Goal: Task Accomplishment & Management: Complete application form

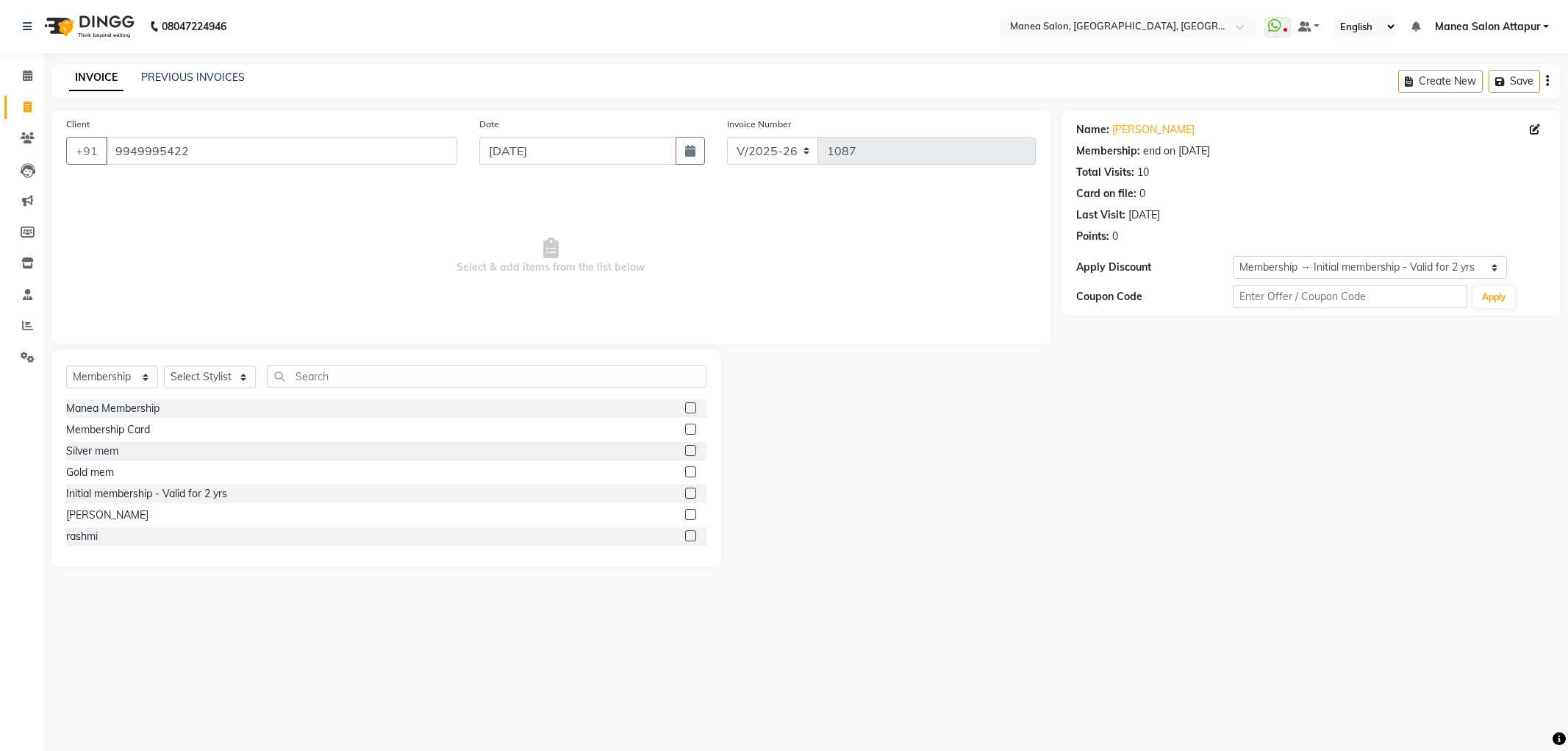
select select "6587"
select select "membership"
select select "1: Object"
click at [122, 377] on select "Select Service Product Membership Package Voucher Prepaid Gift Card" at bounding box center [112, 377] width 92 height 23
select select "service"
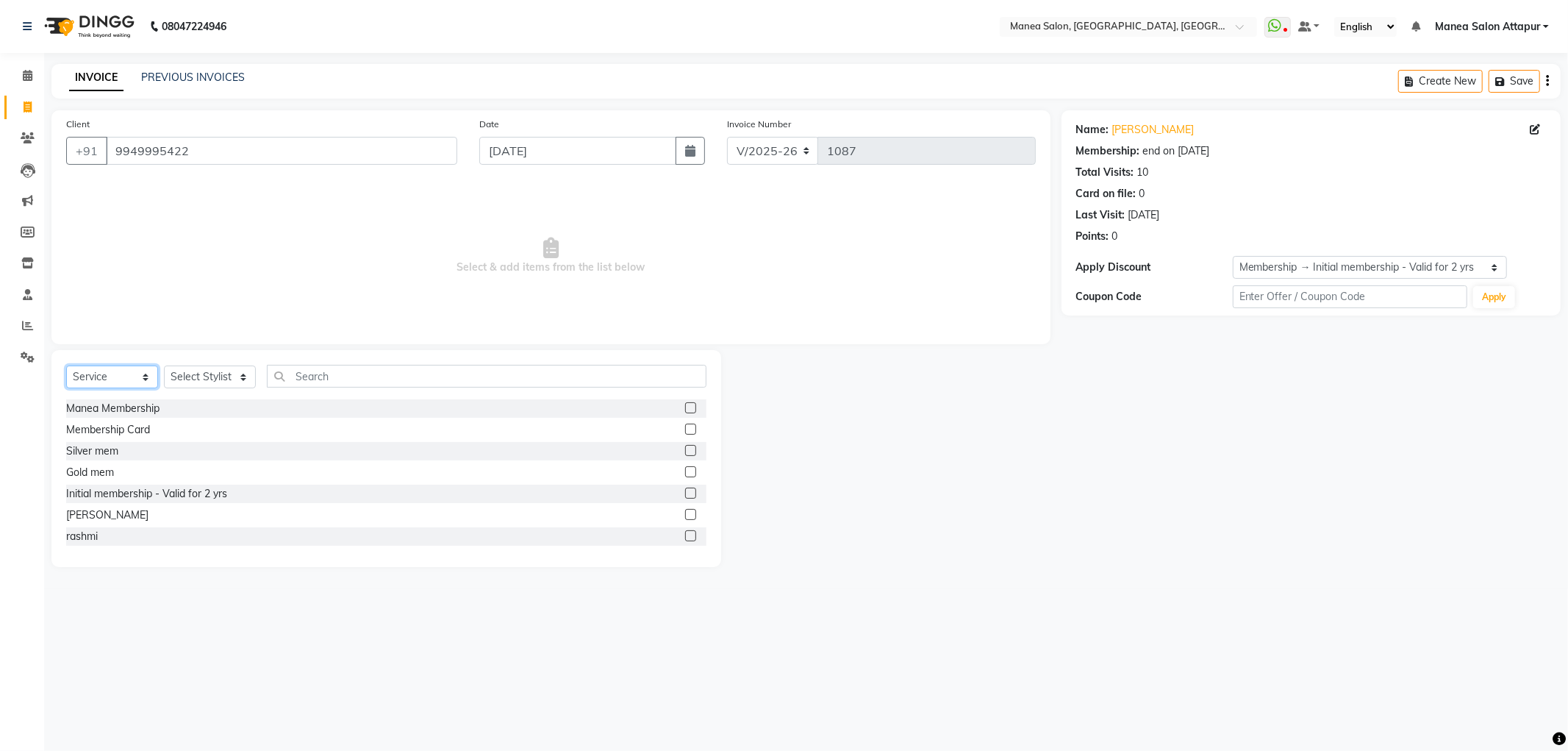
click at [66, 366] on select "Select Service Product Membership Package Voucher Prepaid Gift Card" at bounding box center [112, 377] width 92 height 23
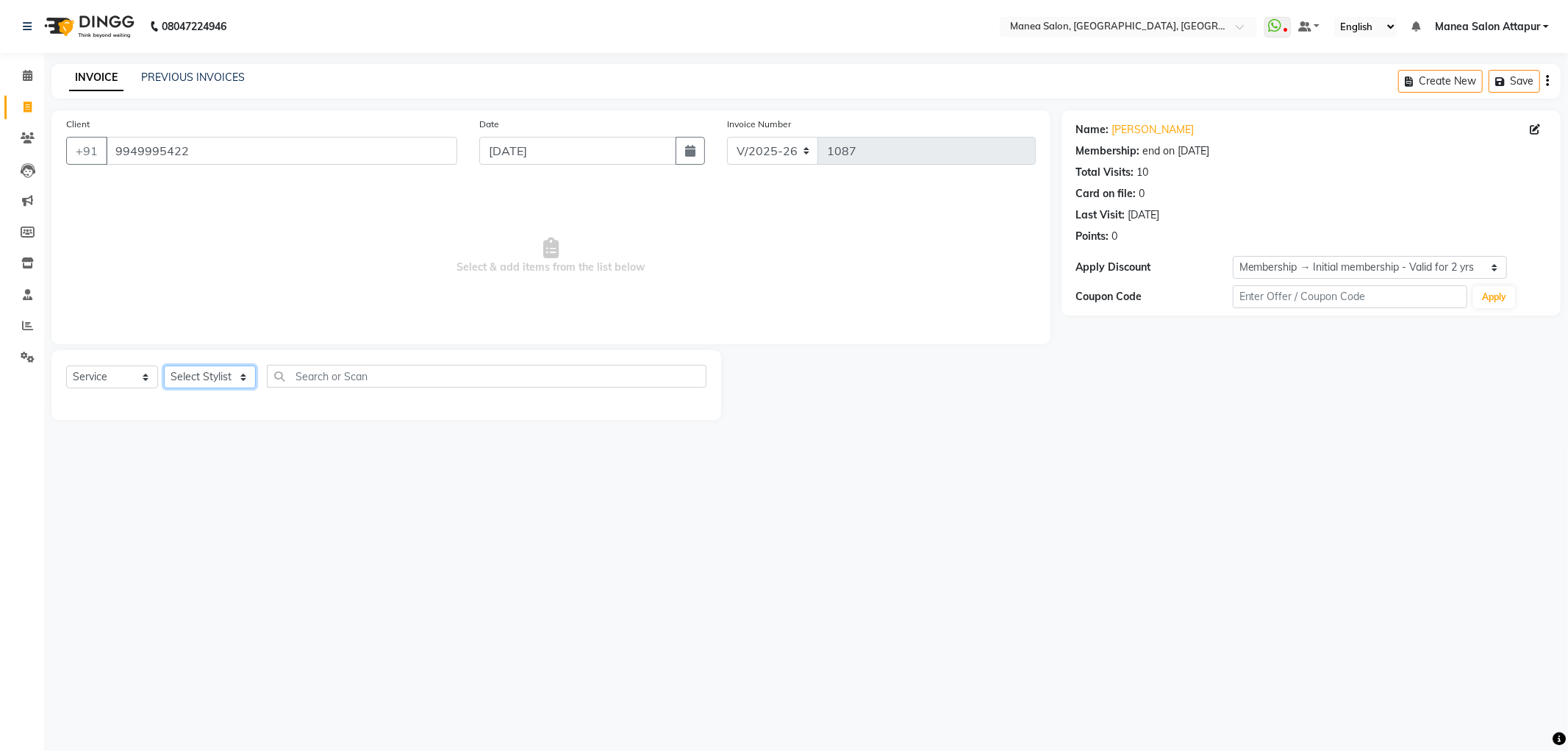
click at [198, 383] on select "Select Stylist Aryan Ashok [PERSON_NAME] [PERSON_NAME] [PERSON_NAME] [PERSON_NA…" at bounding box center [210, 377] width 92 height 23
click at [164, 366] on select "Select Stylist Aryan Ashok [PERSON_NAME] [PERSON_NAME] [PERSON_NAME] [PERSON_NA…" at bounding box center [210, 377] width 92 height 23
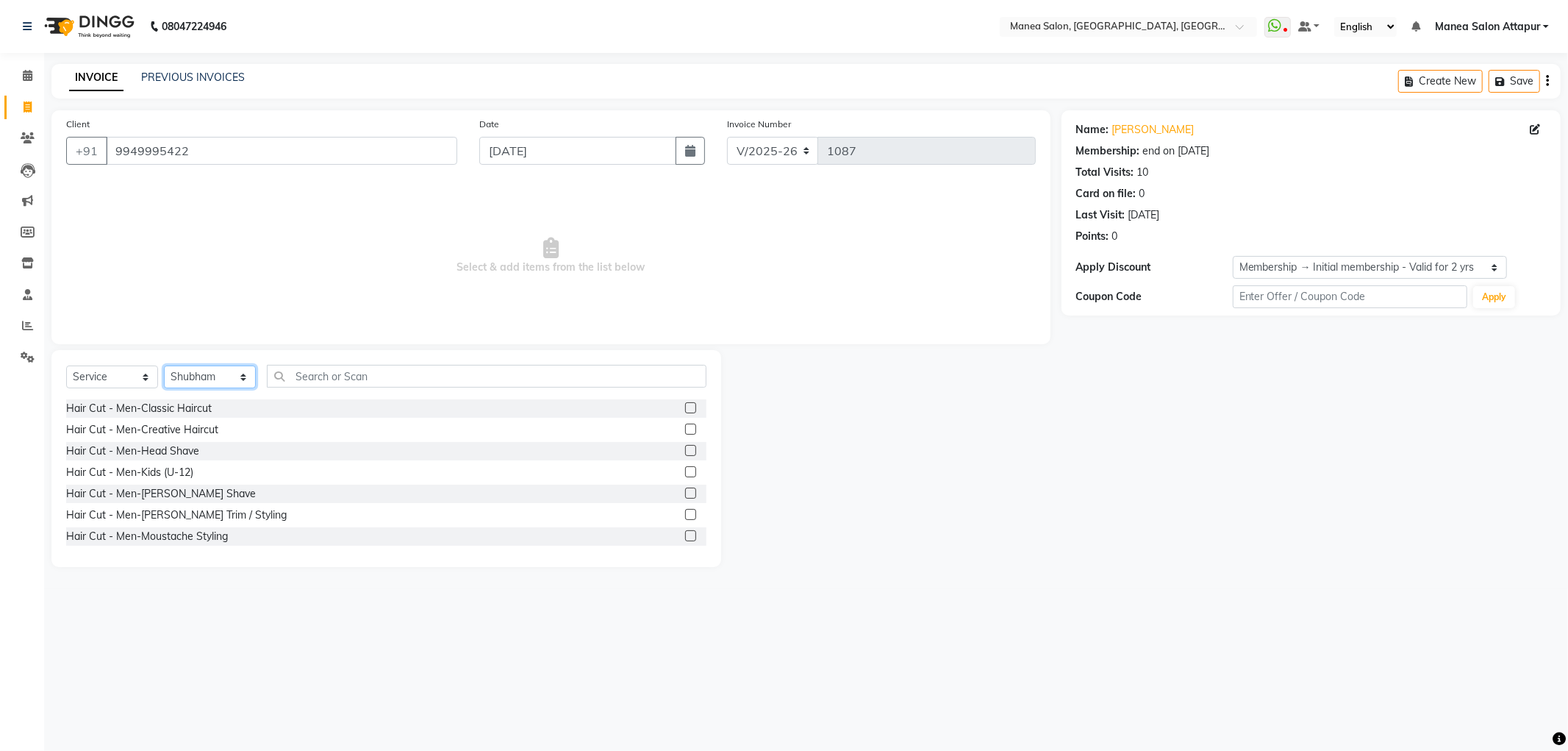
click at [209, 380] on select "Select Stylist Aryan Ashok [PERSON_NAME] [PERSON_NAME] [PERSON_NAME] [PERSON_NA…" at bounding box center [210, 377] width 92 height 23
select select "84082"
click at [164, 366] on select "Select Stylist Aryan Ashok [PERSON_NAME] [PERSON_NAME] [PERSON_NAME] [PERSON_NA…" at bounding box center [210, 377] width 92 height 23
click at [685, 454] on label at bounding box center [690, 450] width 11 height 11
click at [685, 454] on input "checkbox" at bounding box center [690, 451] width 10 height 10
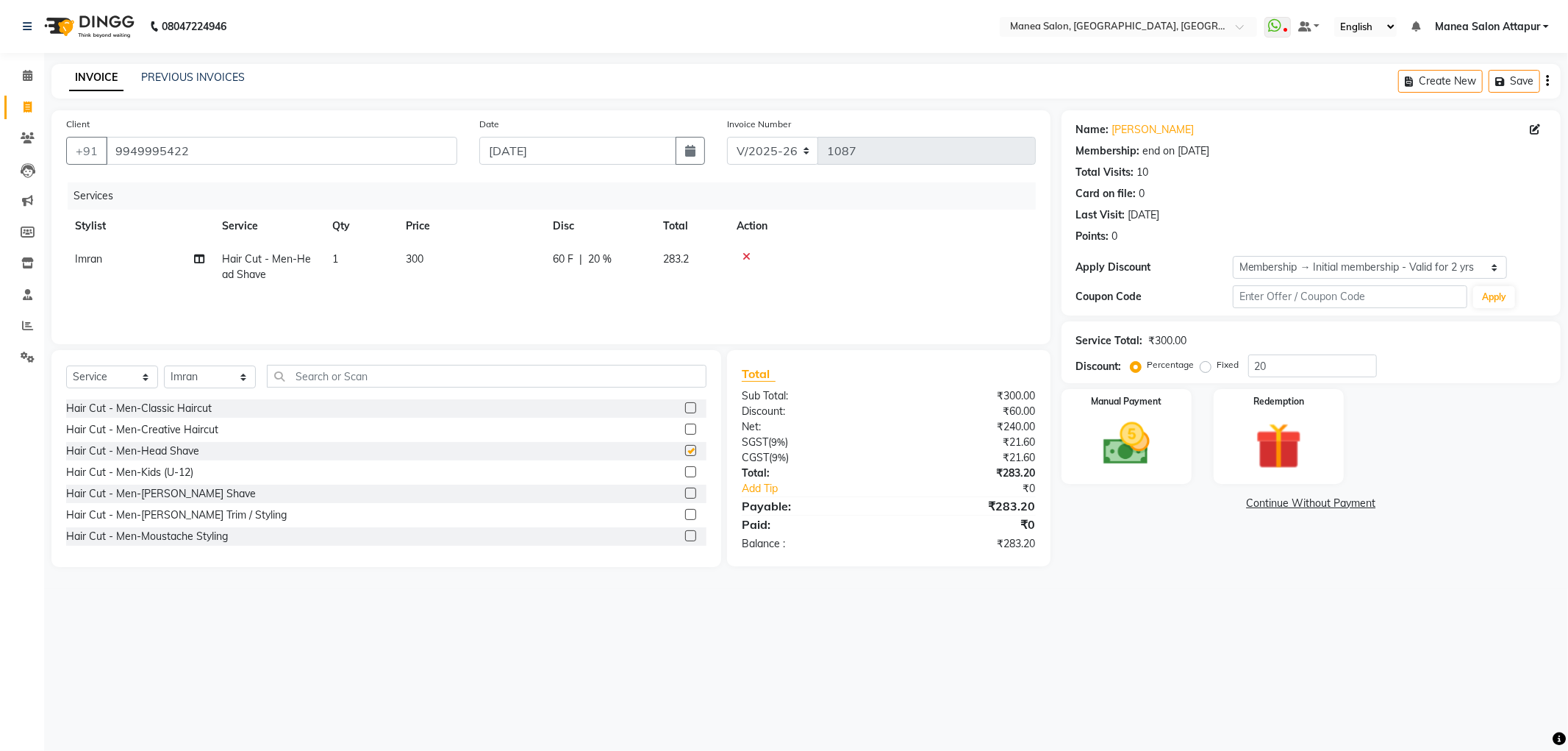
checkbox input "false"
click at [685, 509] on label at bounding box center [690, 515] width 11 height 11
click at [685, 510] on input "checkbox" at bounding box center [690, 515] width 10 height 10
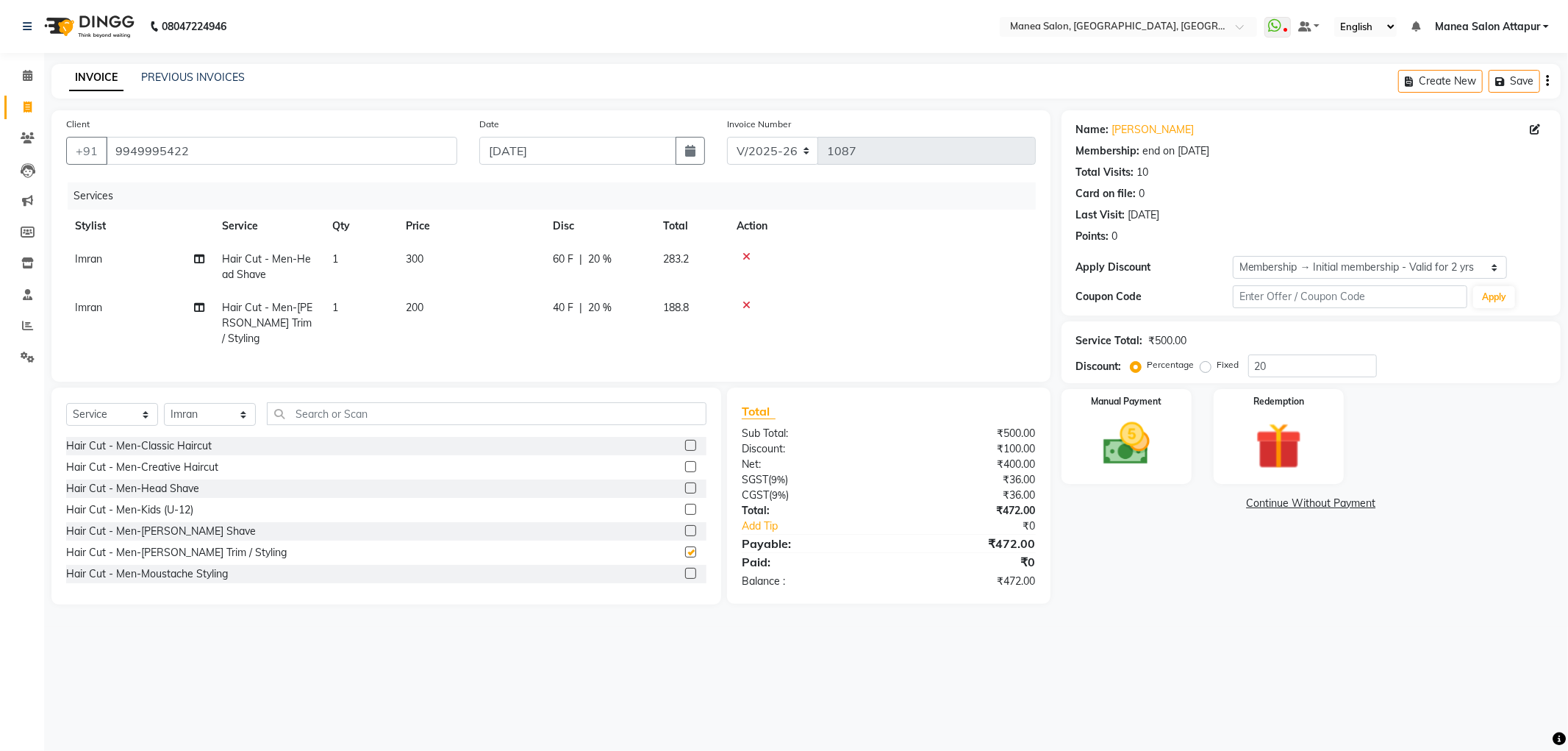
checkbox input "false"
click at [1107, 447] on img at bounding box center [1126, 444] width 78 height 56
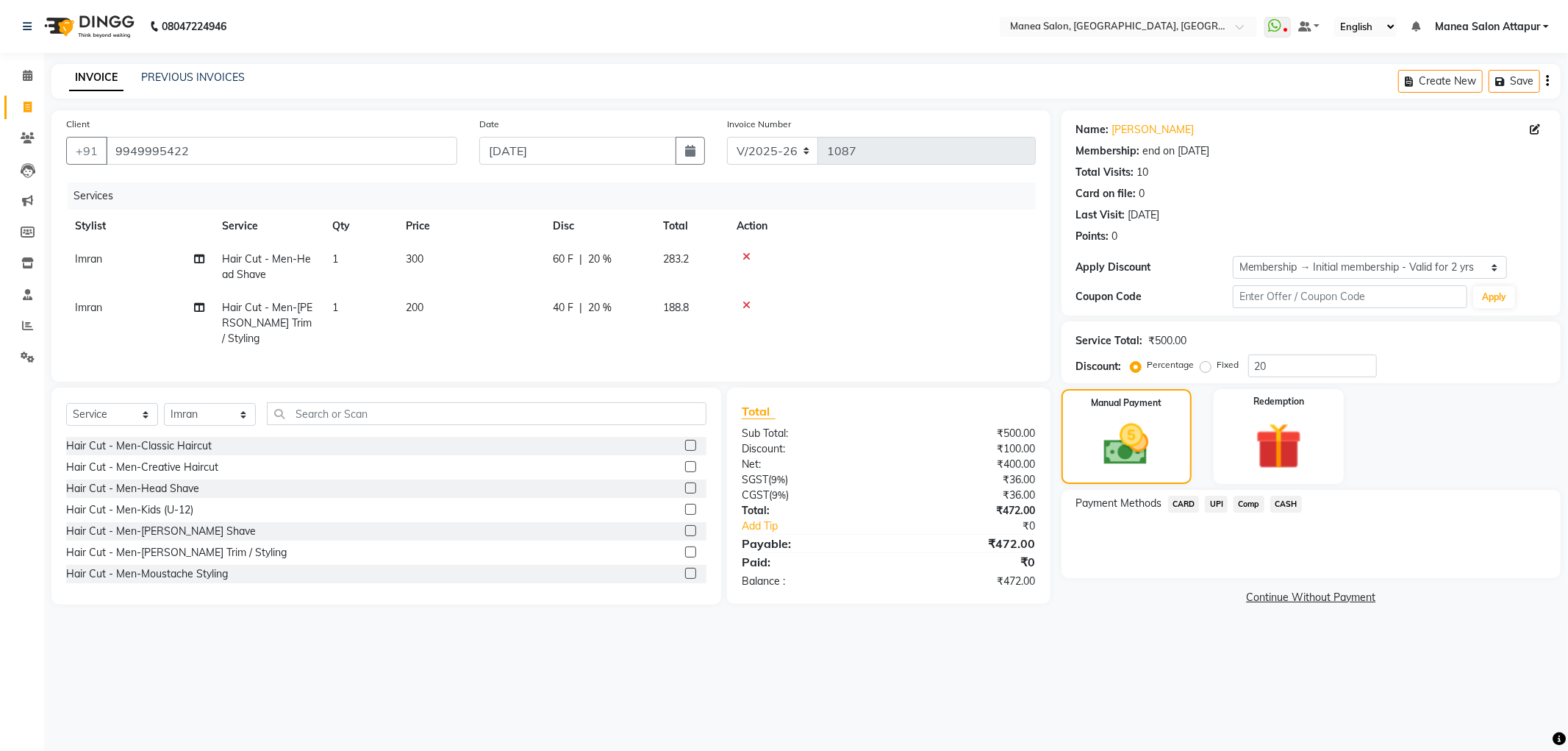
click at [1218, 505] on span "UPI" at bounding box center [1216, 504] width 23 height 17
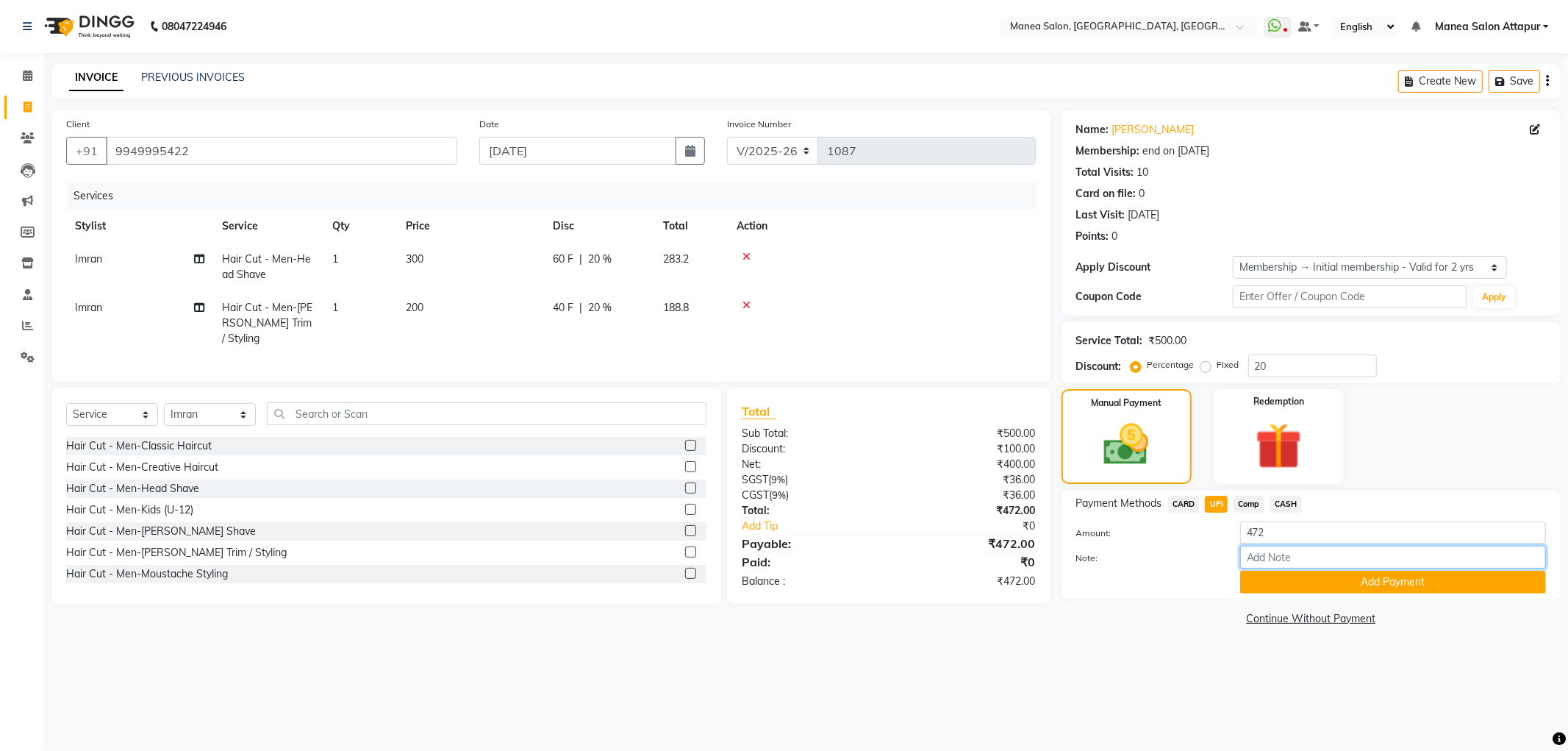
click at [1272, 552] on input "Note:" at bounding box center [1393, 557] width 306 height 23
type input "Salon Account"
click at [1328, 583] on button "Add Payment" at bounding box center [1393, 581] width 306 height 23
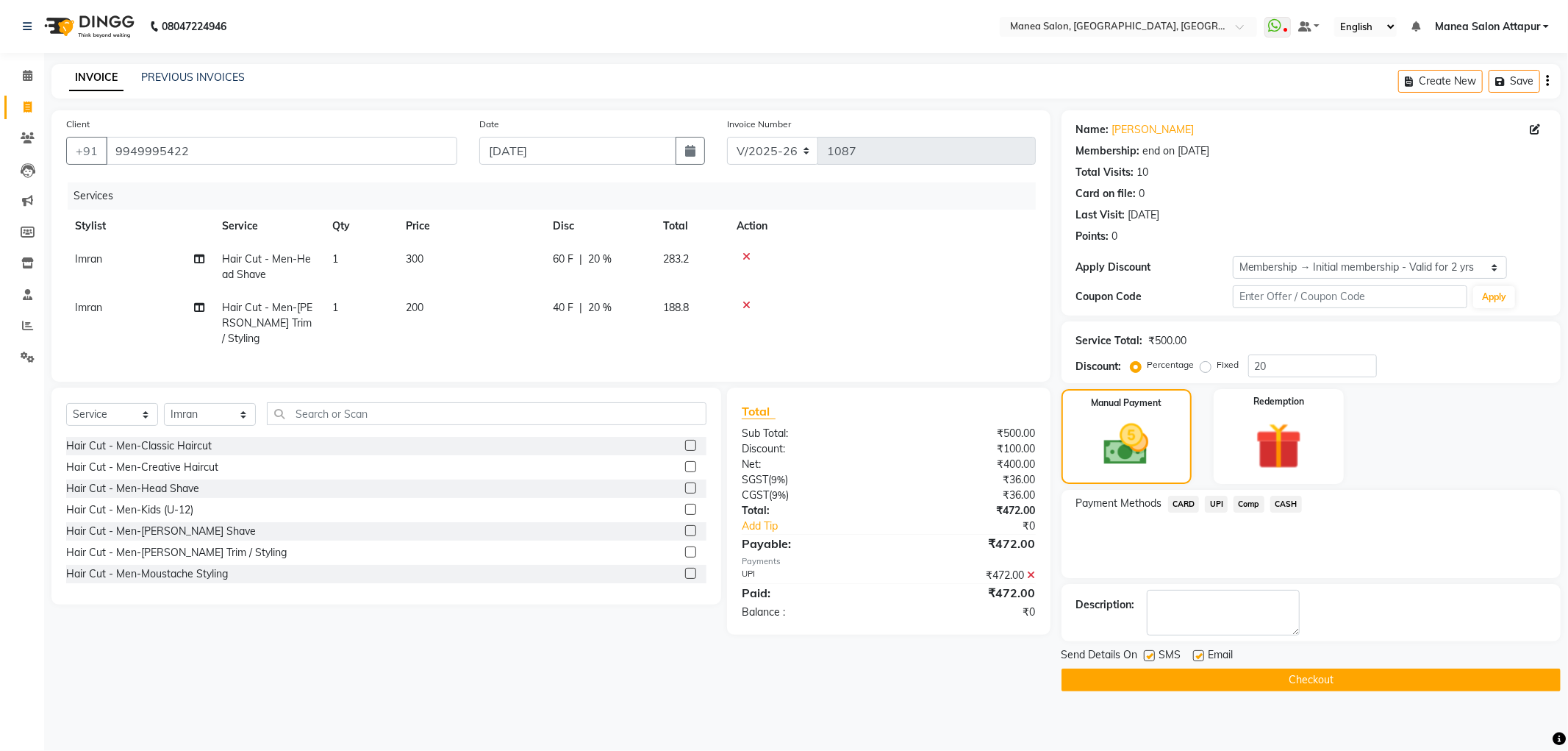
click at [1308, 684] on button "Checkout" at bounding box center [1311, 680] width 499 height 23
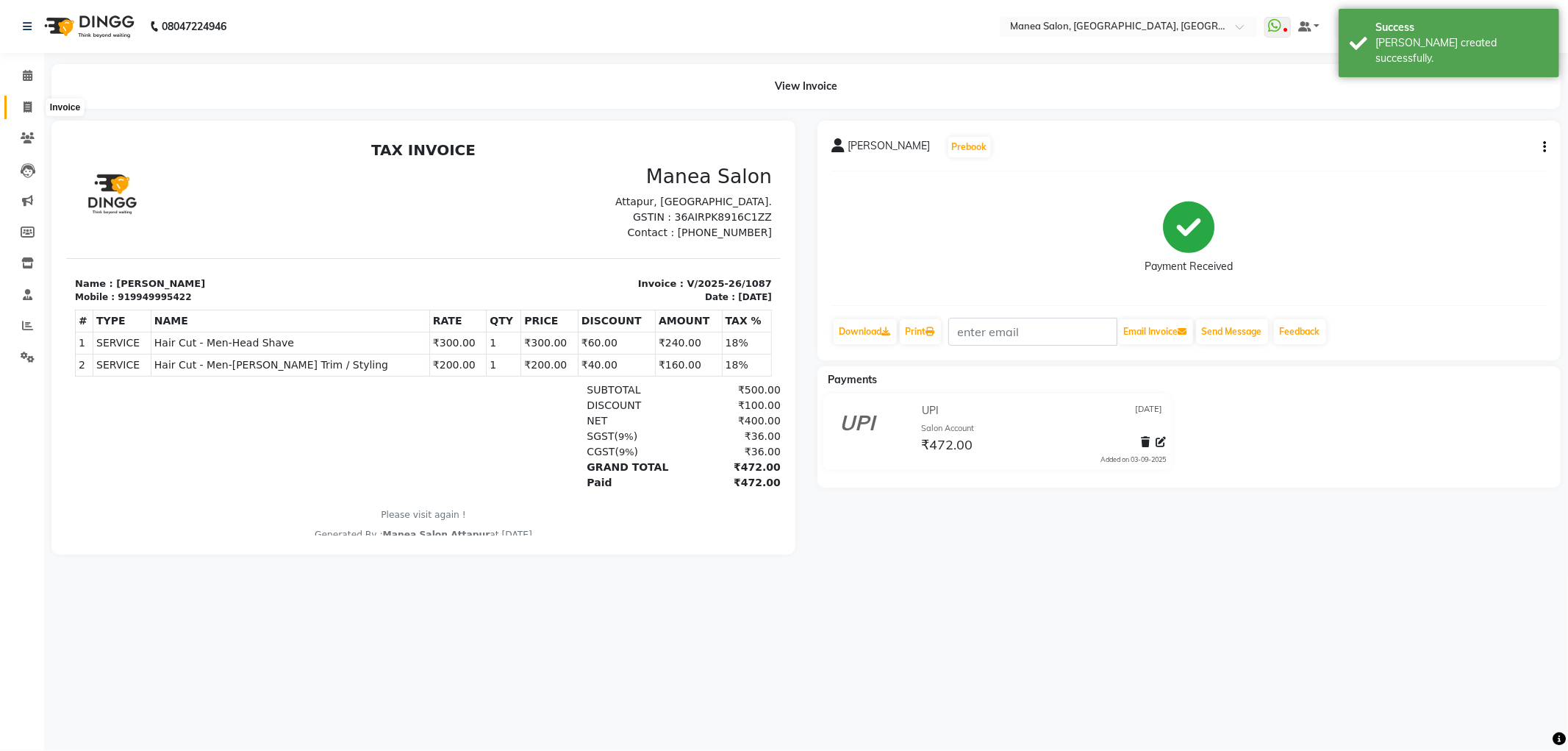
click at [27, 106] on icon at bounding box center [28, 107] width 8 height 11
select select "service"
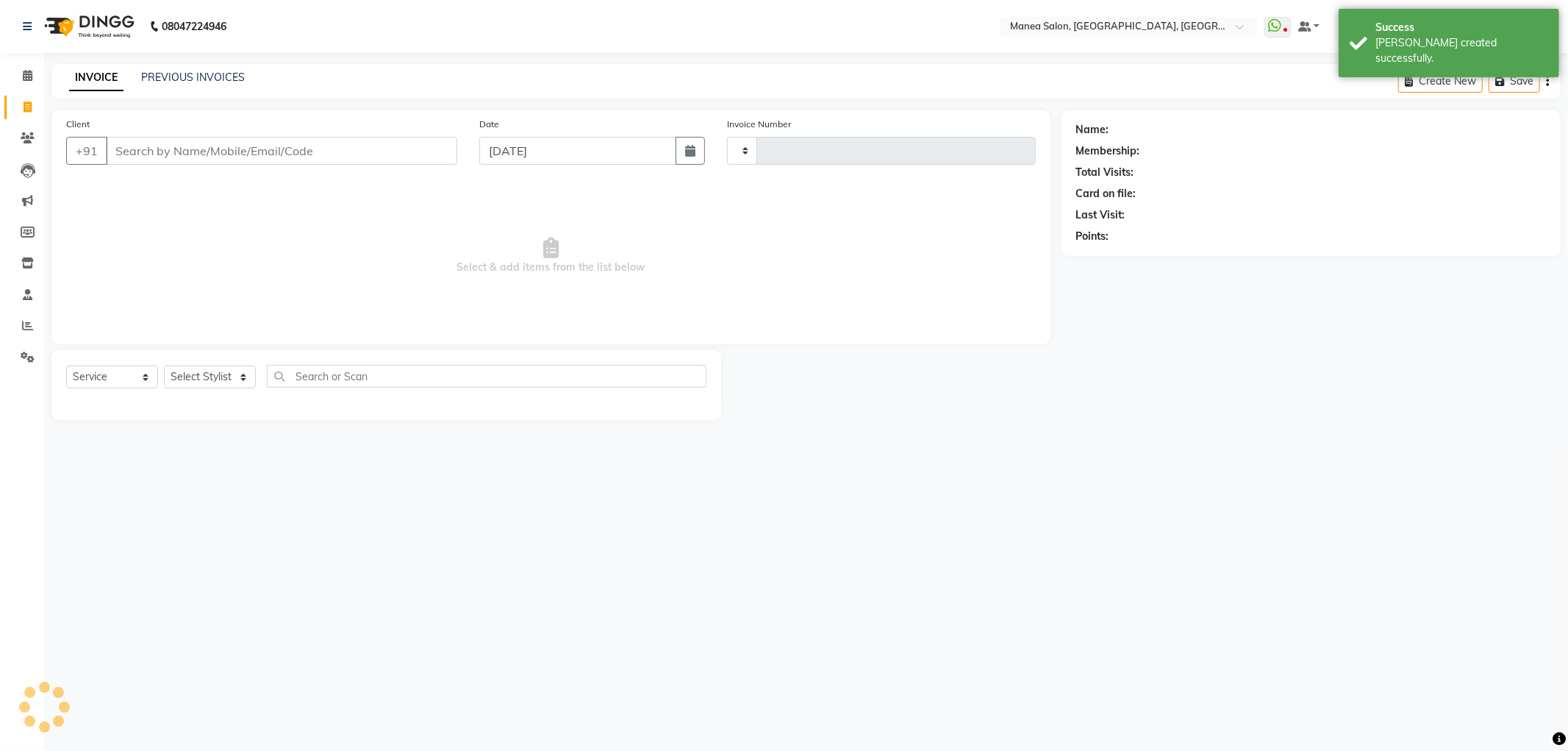
type input "1088"
select select "6587"
click at [196, 145] on input "Client" at bounding box center [281, 150] width 351 height 28
select select "membership"
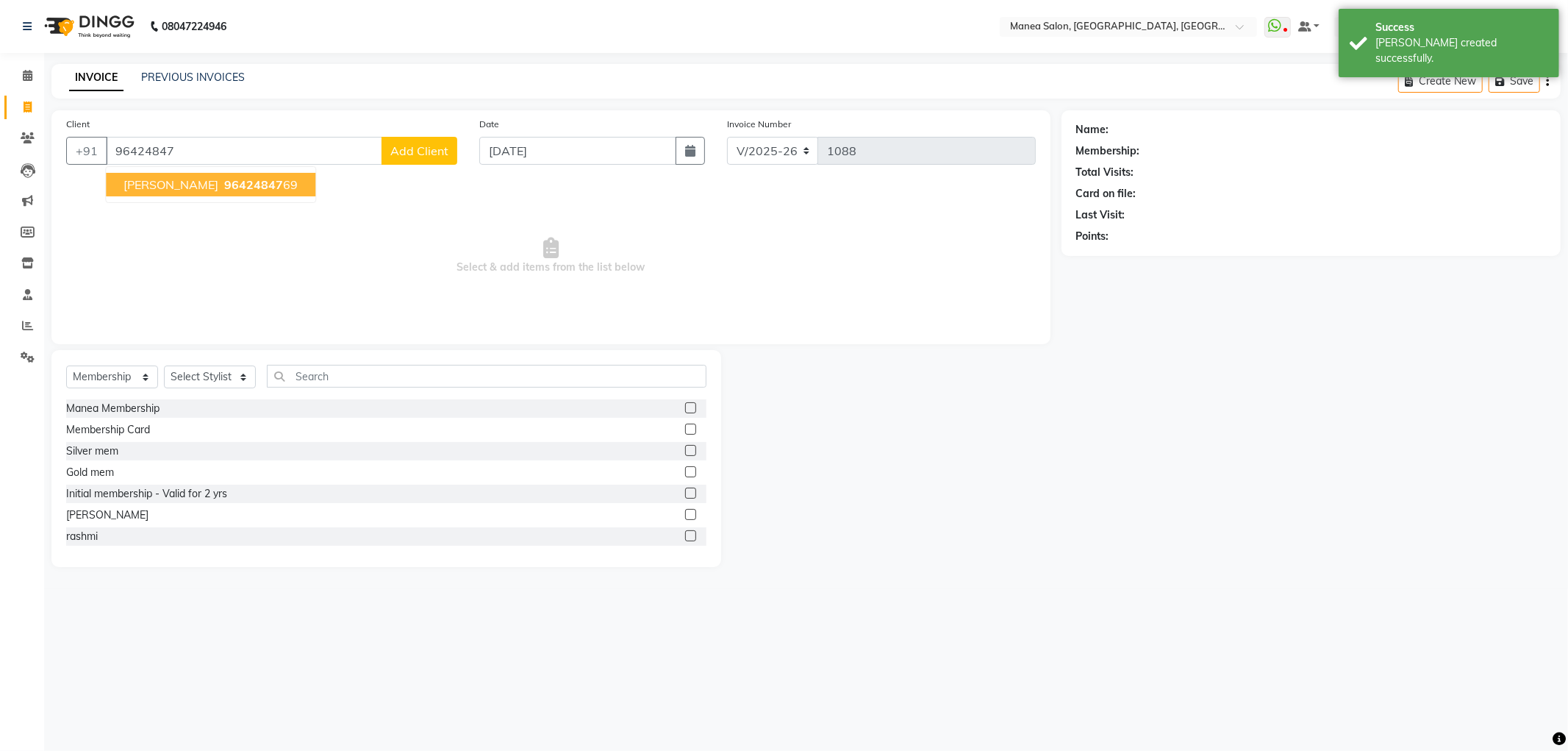
click at [193, 194] on button "[PERSON_NAME] 96424847 69" at bounding box center [211, 185] width 209 height 24
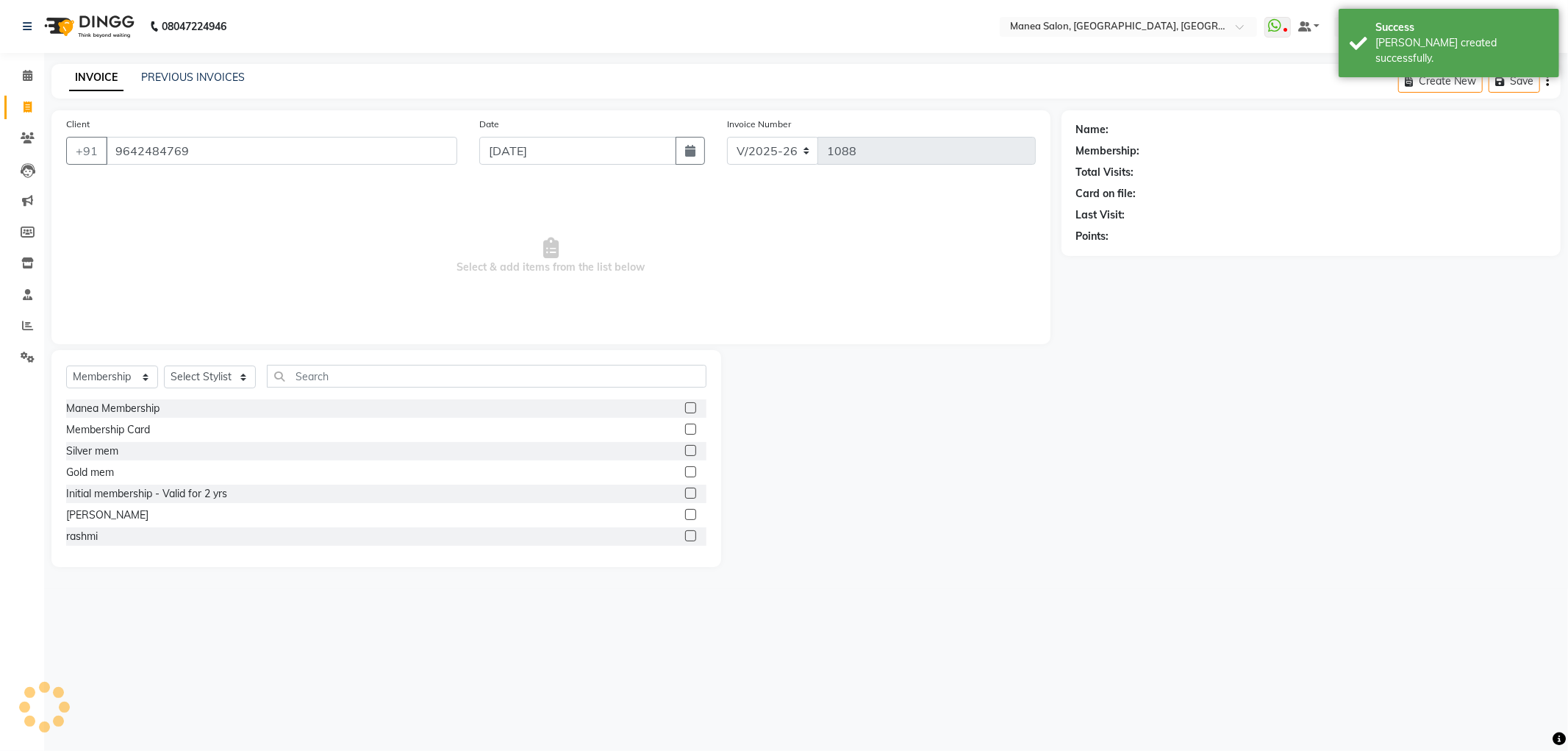
type input "9642484769"
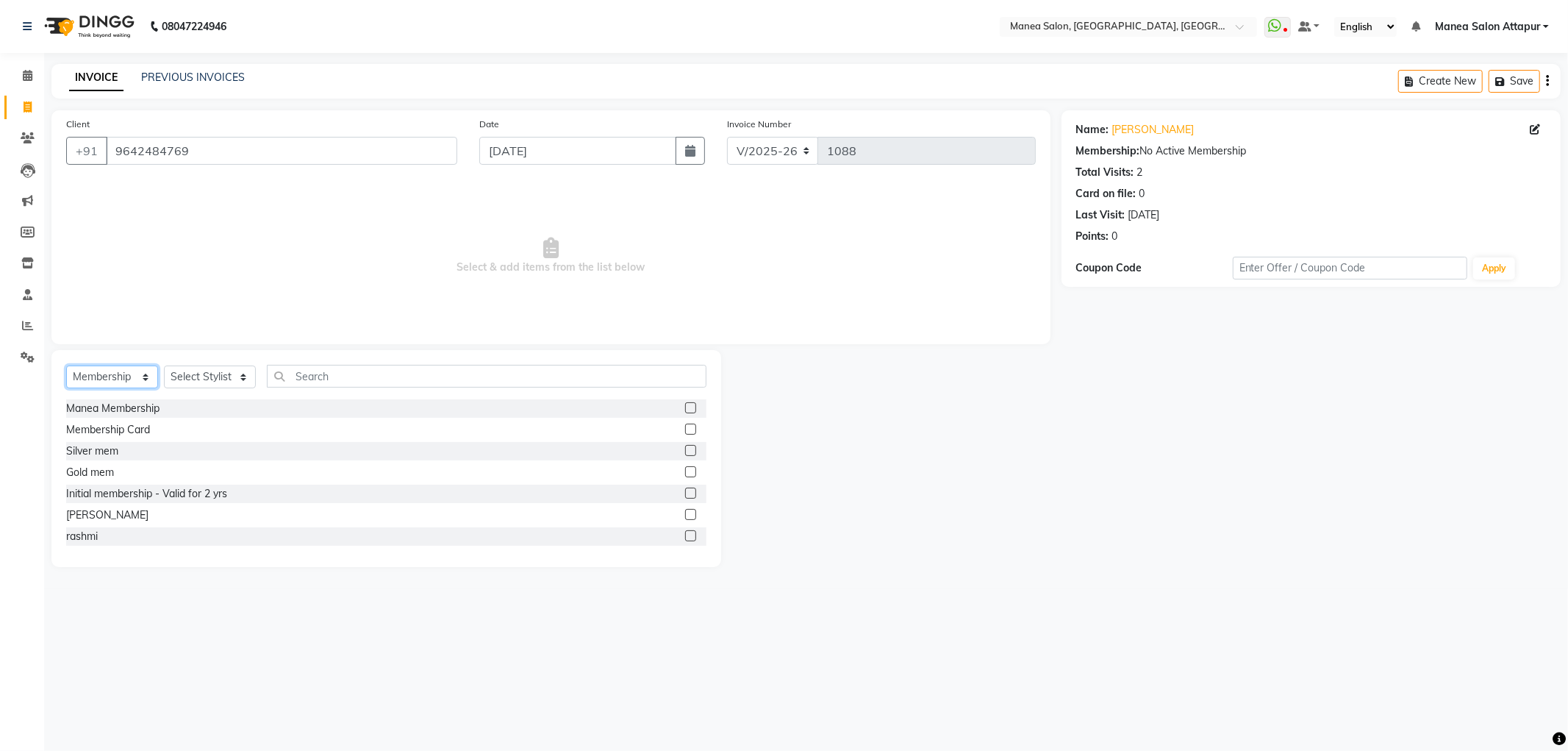
click at [136, 376] on select "Select Service Product Membership Package Voucher Prepaid Gift Card" at bounding box center [112, 377] width 92 height 23
select select "service"
click at [66, 366] on select "Select Service Product Membership Package Voucher Prepaid Gift Card" at bounding box center [112, 377] width 92 height 23
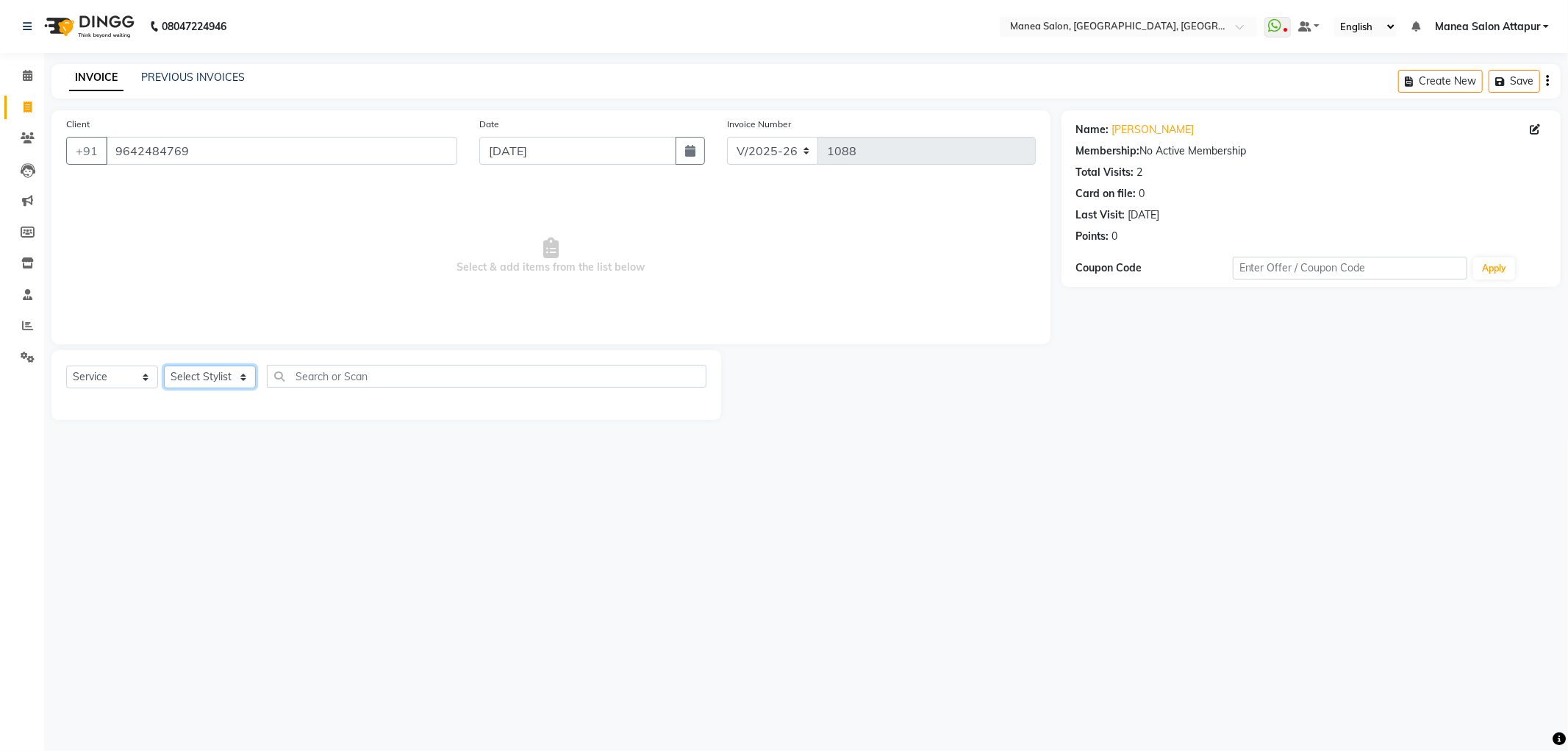
click at [201, 374] on select "Select Stylist Aryan Ashok [PERSON_NAME] [PERSON_NAME] [PERSON_NAME] [PERSON_NA…" at bounding box center [210, 377] width 92 height 23
select select "51269"
click at [164, 366] on select "Select Stylist Aryan Ashok [PERSON_NAME] [PERSON_NAME] [PERSON_NAME] [PERSON_NA…" at bounding box center [210, 377] width 92 height 23
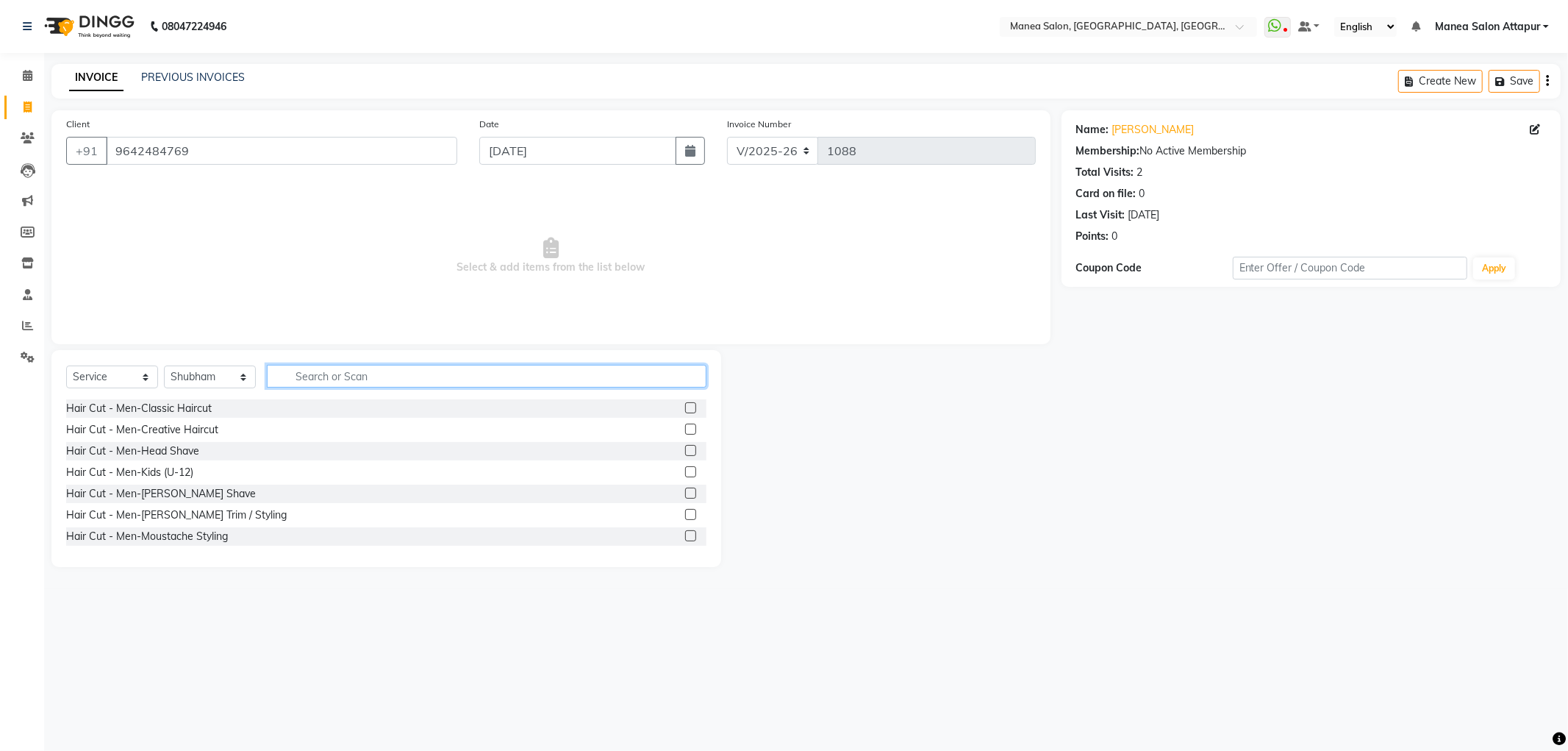
click at [321, 380] on input "text" at bounding box center [487, 376] width 439 height 23
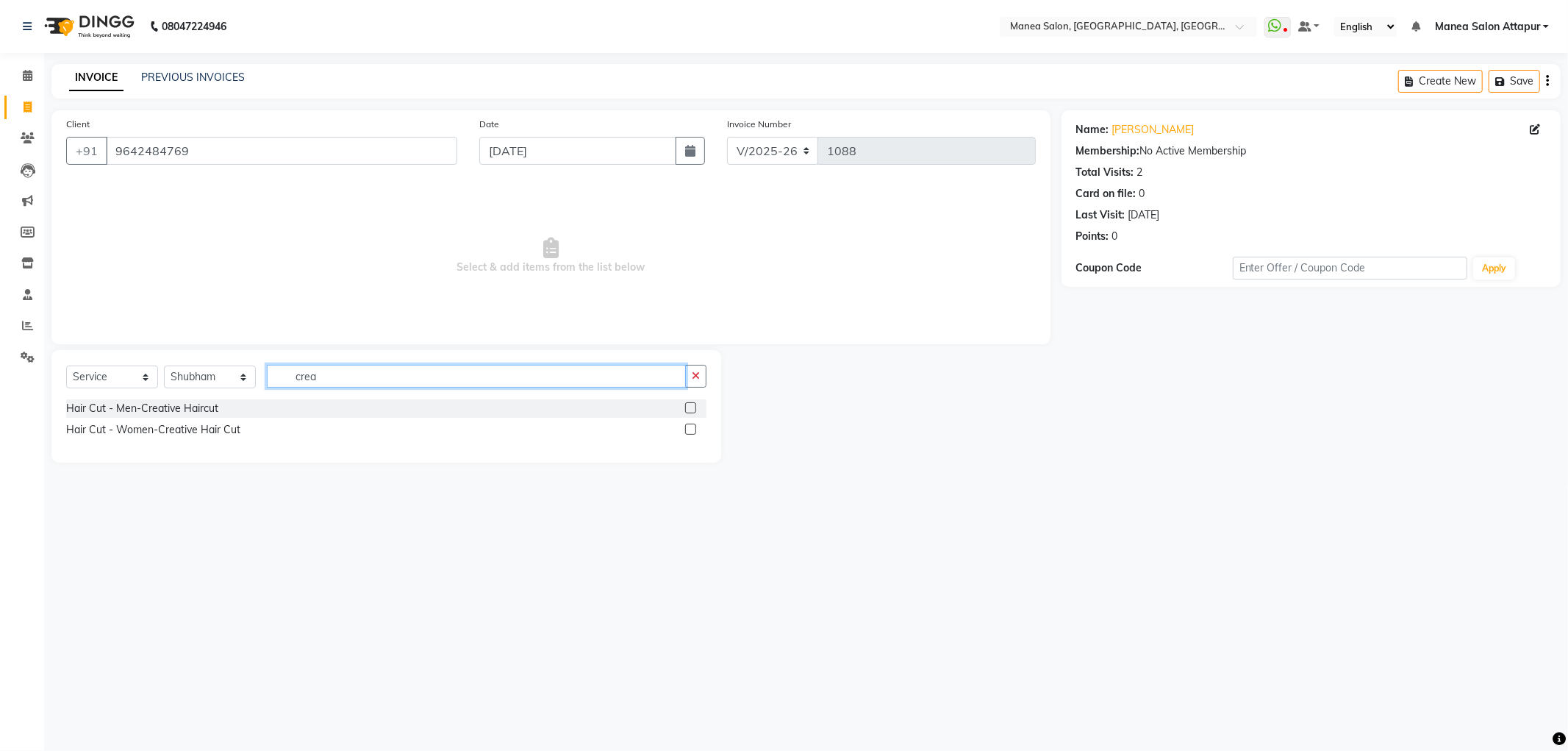
type input "crea"
click at [685, 427] on label at bounding box center [690, 429] width 11 height 11
click at [685, 427] on input "checkbox" at bounding box center [690, 430] width 10 height 10
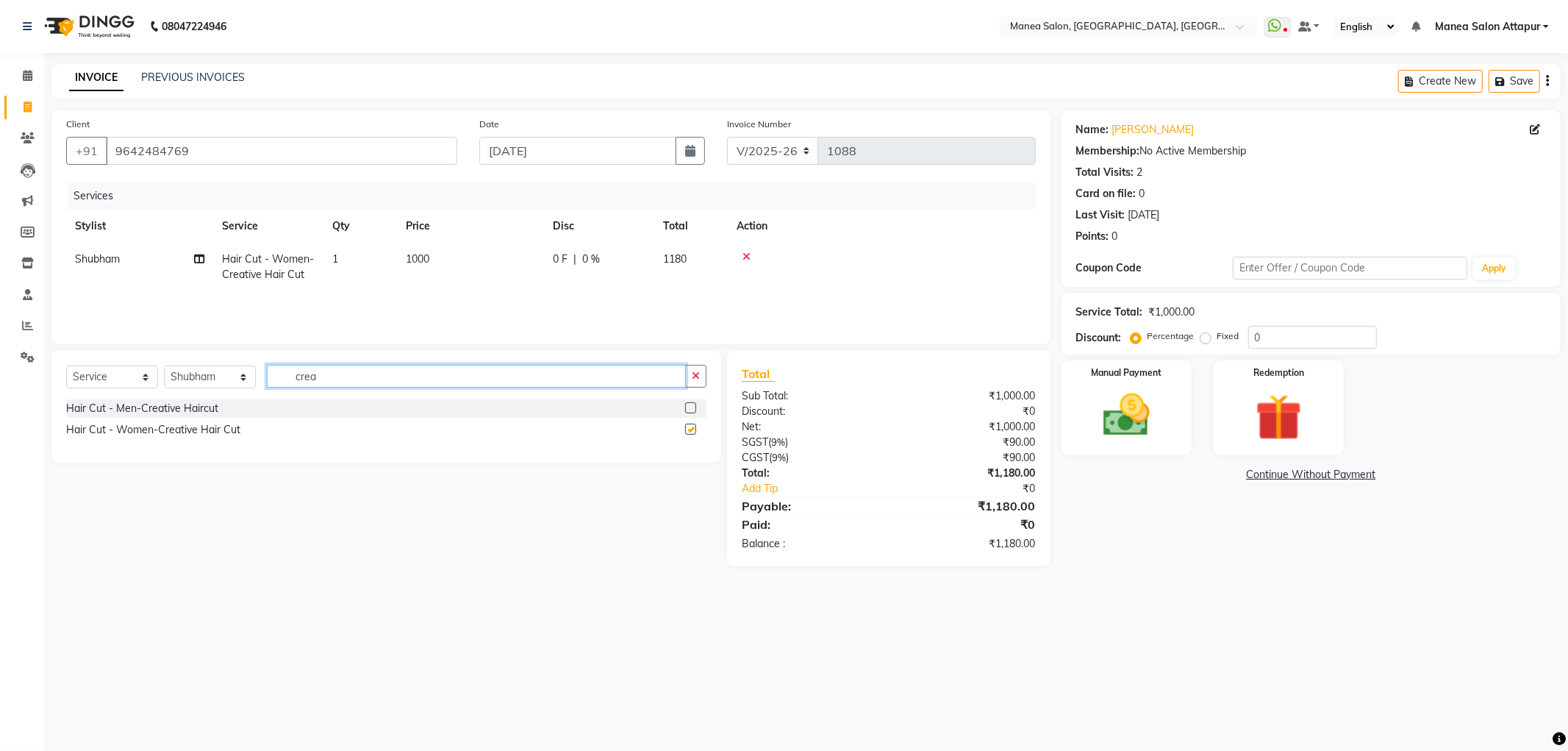
click at [541, 374] on input "crea" at bounding box center [476, 376] width 419 height 23
checkbox input "false"
type input "c"
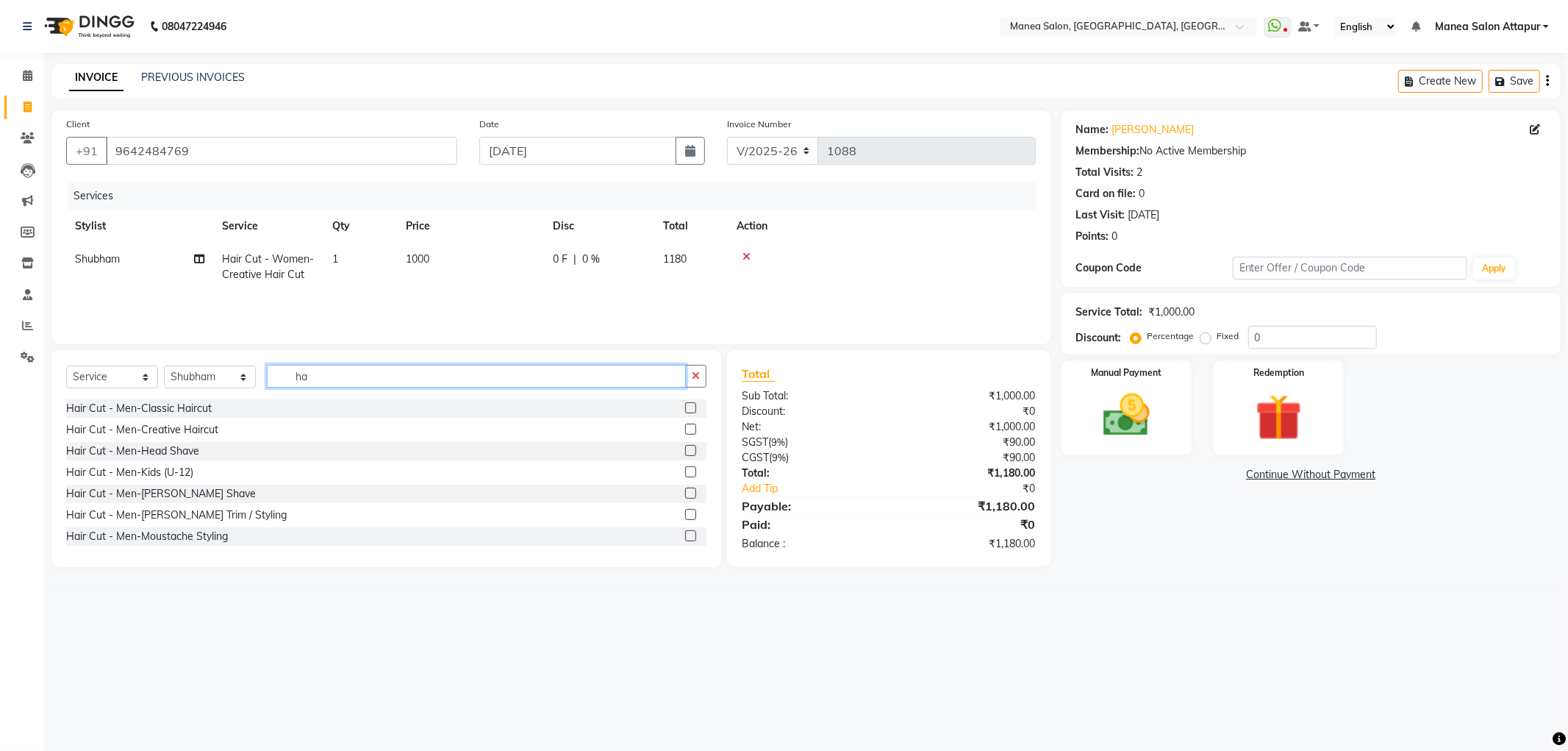
type input "h"
type input "colo"
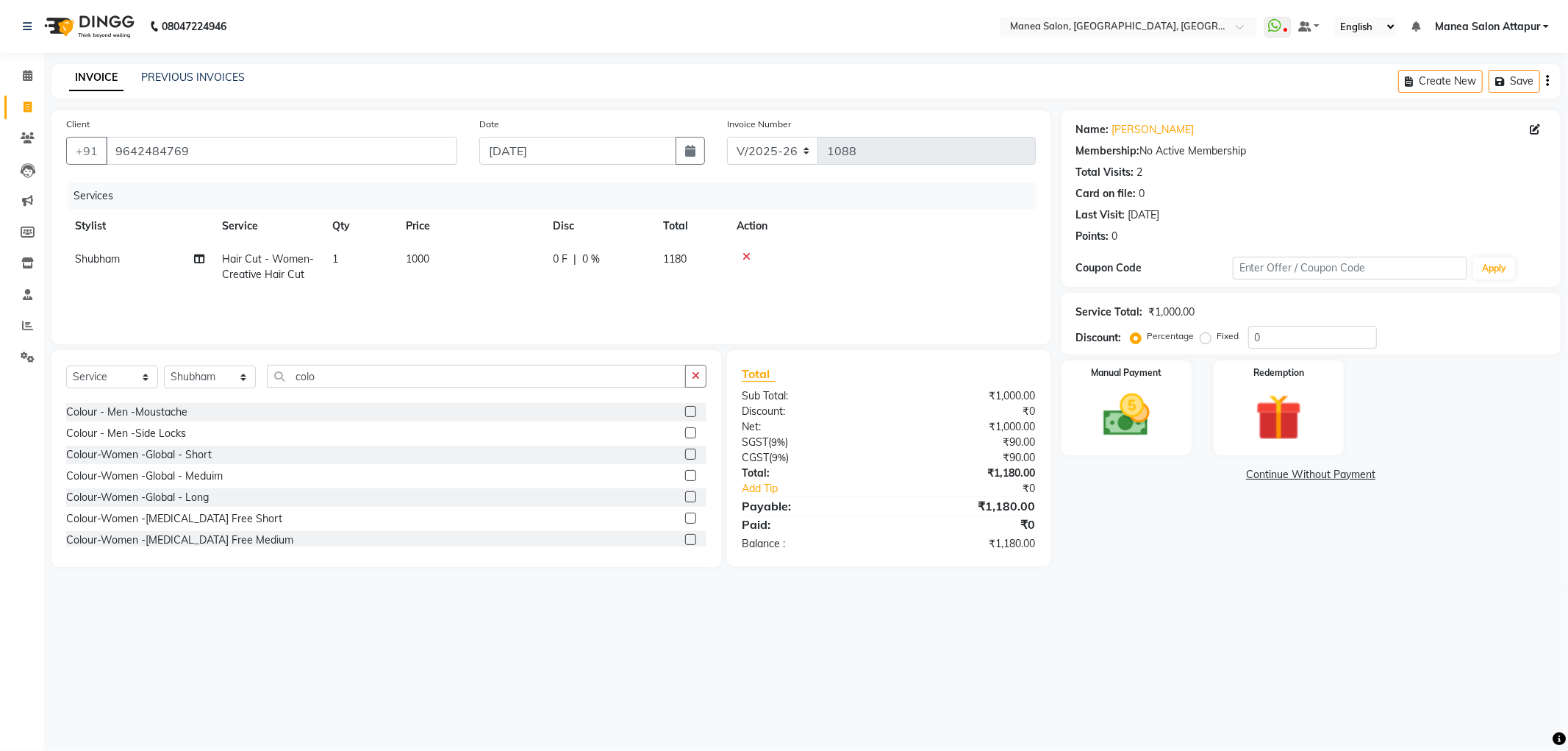
click at [685, 475] on label at bounding box center [690, 475] width 11 height 11
click at [685, 475] on input "checkbox" at bounding box center [690, 476] width 10 height 10
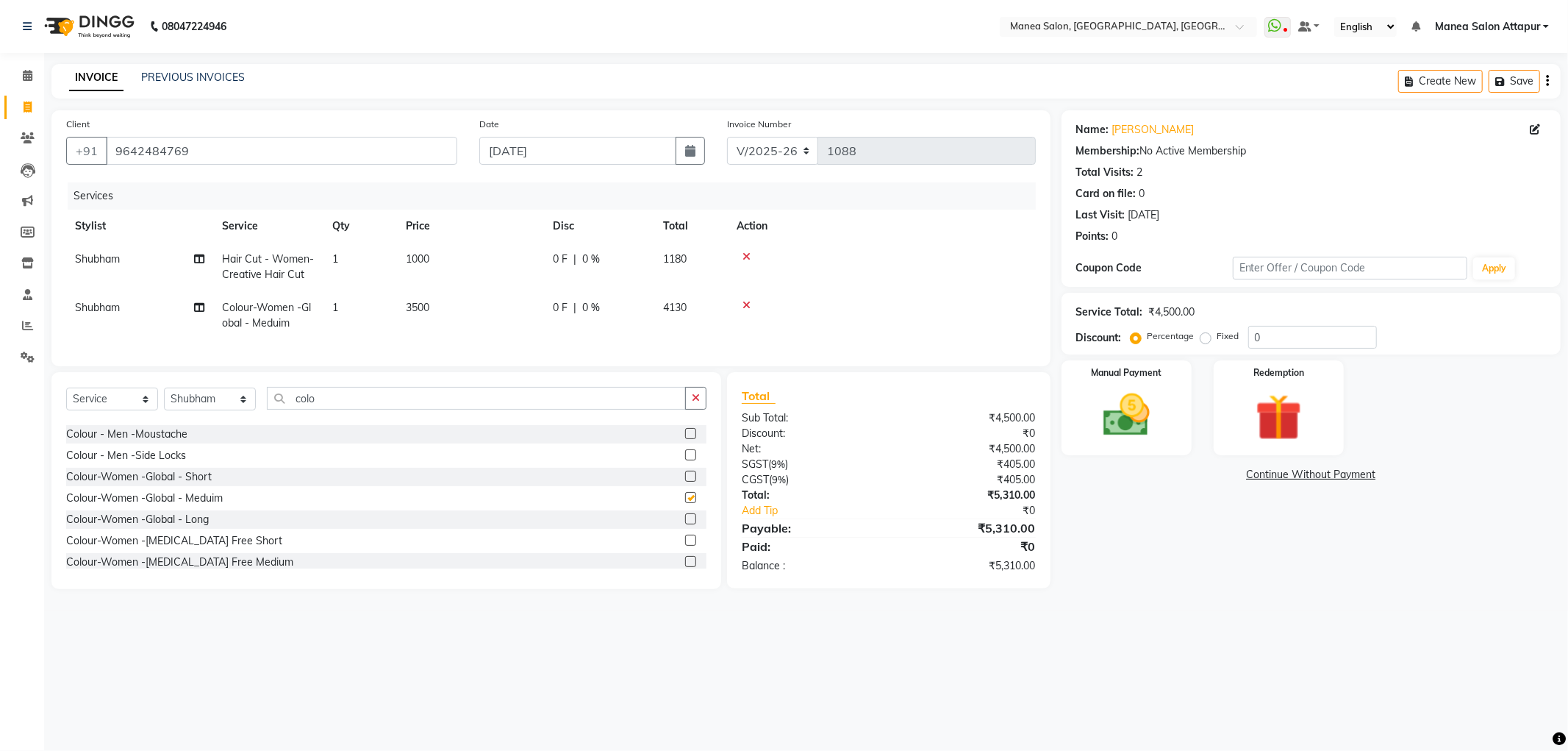
checkbox input "false"
click at [1284, 336] on input "0" at bounding box center [1312, 337] width 128 height 23
type input "0"
click at [1262, 342] on input "number" at bounding box center [1312, 337] width 128 height 23
type input "2"
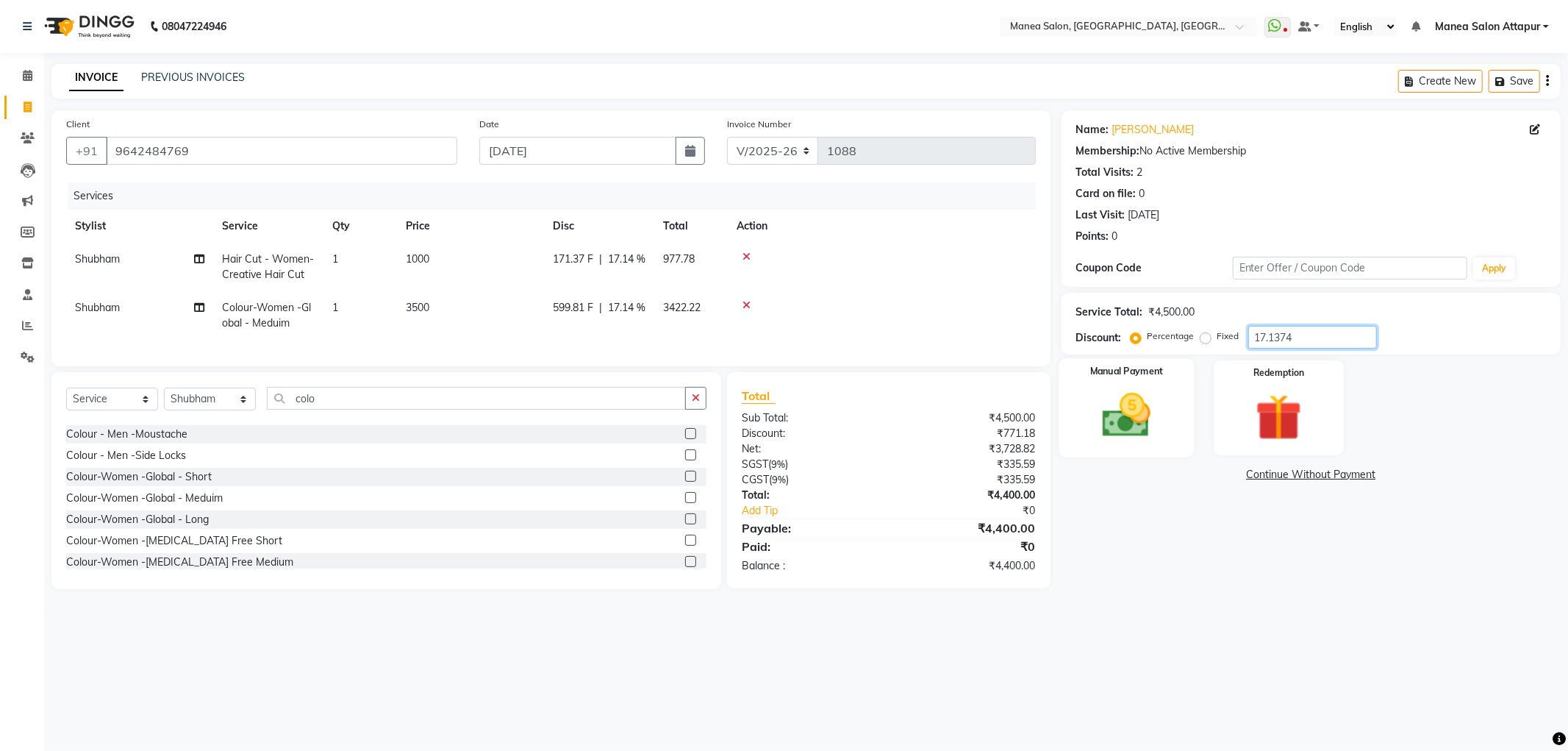
type input "17.1374"
click at [1169, 418] on div "Manual Payment" at bounding box center [1126, 408] width 136 height 98
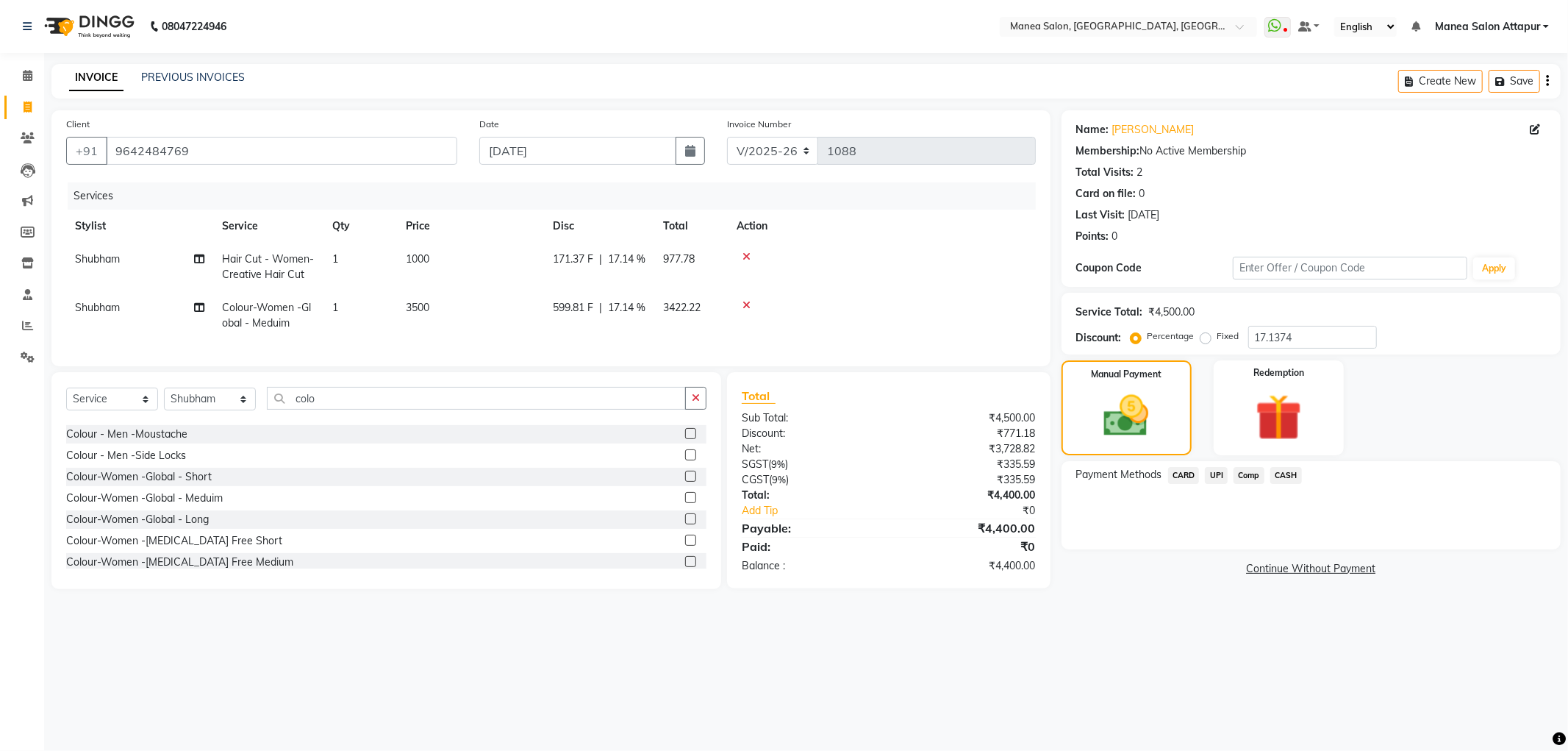
click at [1221, 478] on span "UPI" at bounding box center [1216, 475] width 23 height 17
click at [1180, 532] on label "Note:" at bounding box center [1146, 529] width 164 height 13
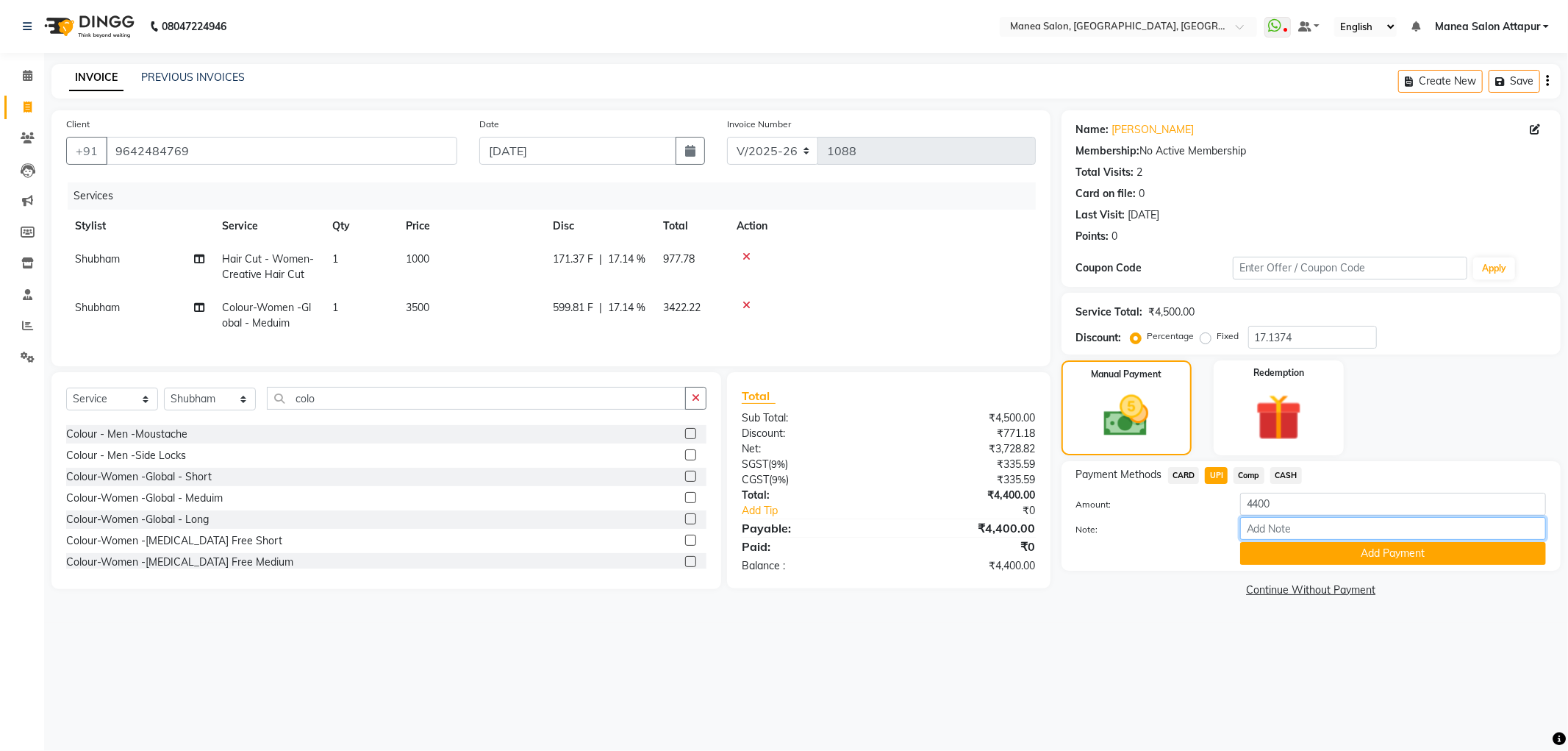
click at [1240, 532] on input "Note:" at bounding box center [1393, 528] width 306 height 23
drag, startPoint x: 1208, startPoint y: 586, endPoint x: 1141, endPoint y: 569, distance: 69.1
click at [1191, 581] on div "Name: [PERSON_NAME] Membership: No Active Membership Total Visits: 2 Card on fi…" at bounding box center [1316, 355] width 510 height 490
drag, startPoint x: 106, startPoint y: 416, endPoint x: 100, endPoint y: 422, distance: 8.5
click at [105, 410] on select "Select Service Product Membership Package Voucher Prepaid Gift Card" at bounding box center [112, 399] width 92 height 23
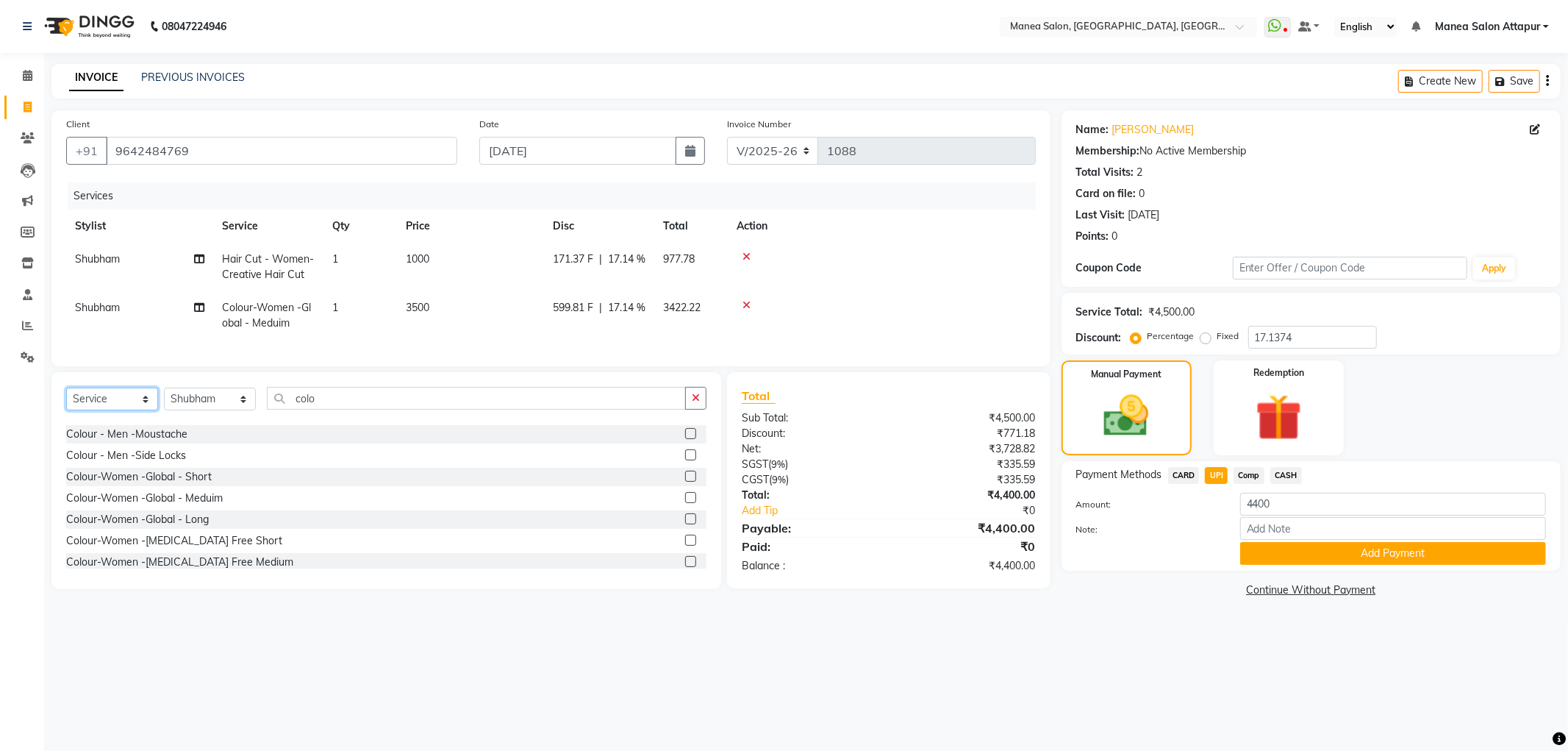
select select "membership"
click at [66, 400] on select "Select Service Product Membership Package Voucher Prepaid Gift Card" at bounding box center [112, 399] width 92 height 23
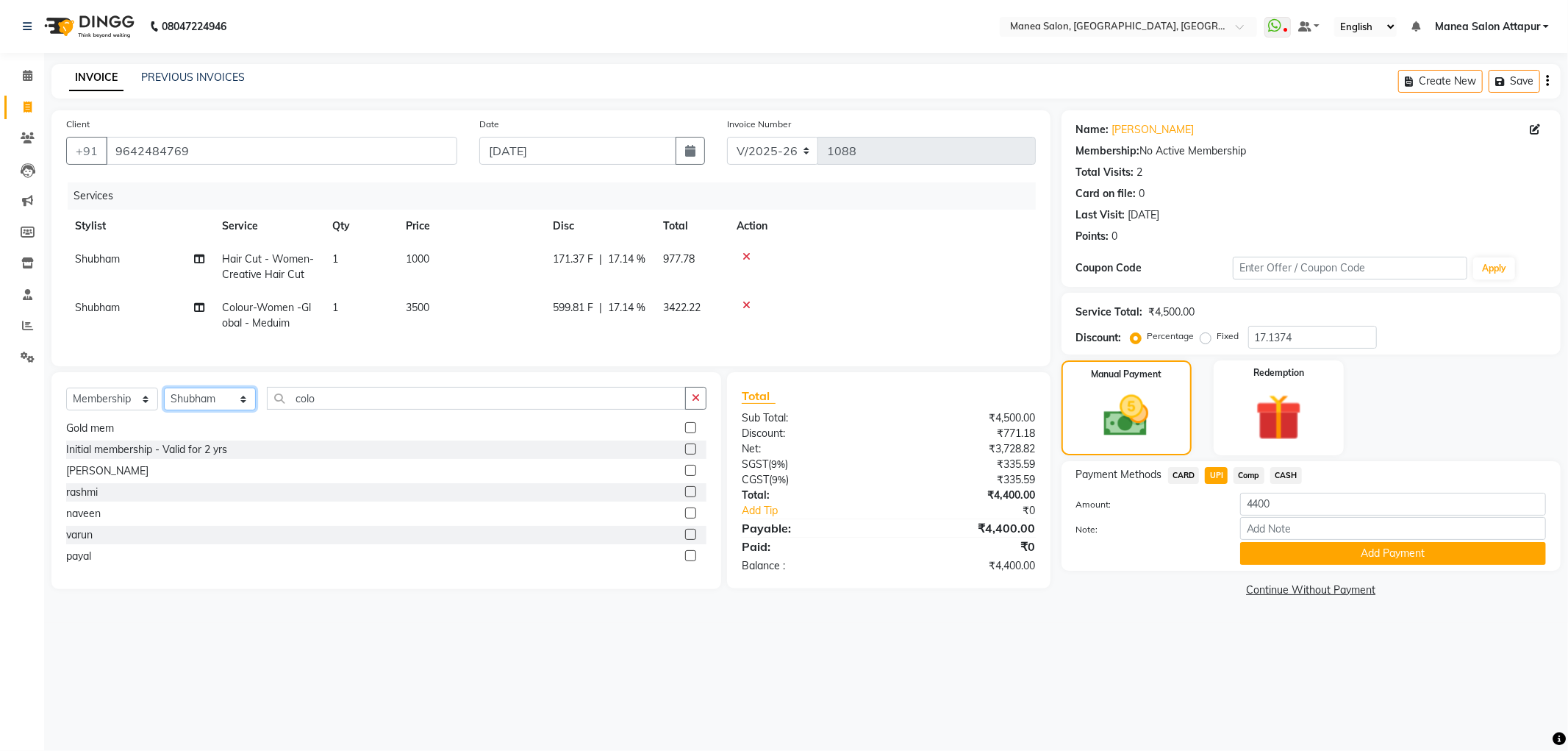
drag, startPoint x: 216, startPoint y: 410, endPoint x: 219, endPoint y: 420, distance: 10.4
click at [216, 410] on select "Select Stylist Aryan Ashok [PERSON_NAME] [PERSON_NAME] [PERSON_NAME] [PERSON_NA…" at bounding box center [210, 399] width 92 height 23
click at [164, 400] on select "Select Stylist Aryan Ashok [PERSON_NAME] [PERSON_NAME] [PERSON_NAME] [PERSON_NA…" at bounding box center [210, 399] width 92 height 23
click at [341, 407] on input "colo" at bounding box center [476, 398] width 419 height 23
click at [296, 407] on input "colo" at bounding box center [476, 398] width 419 height 23
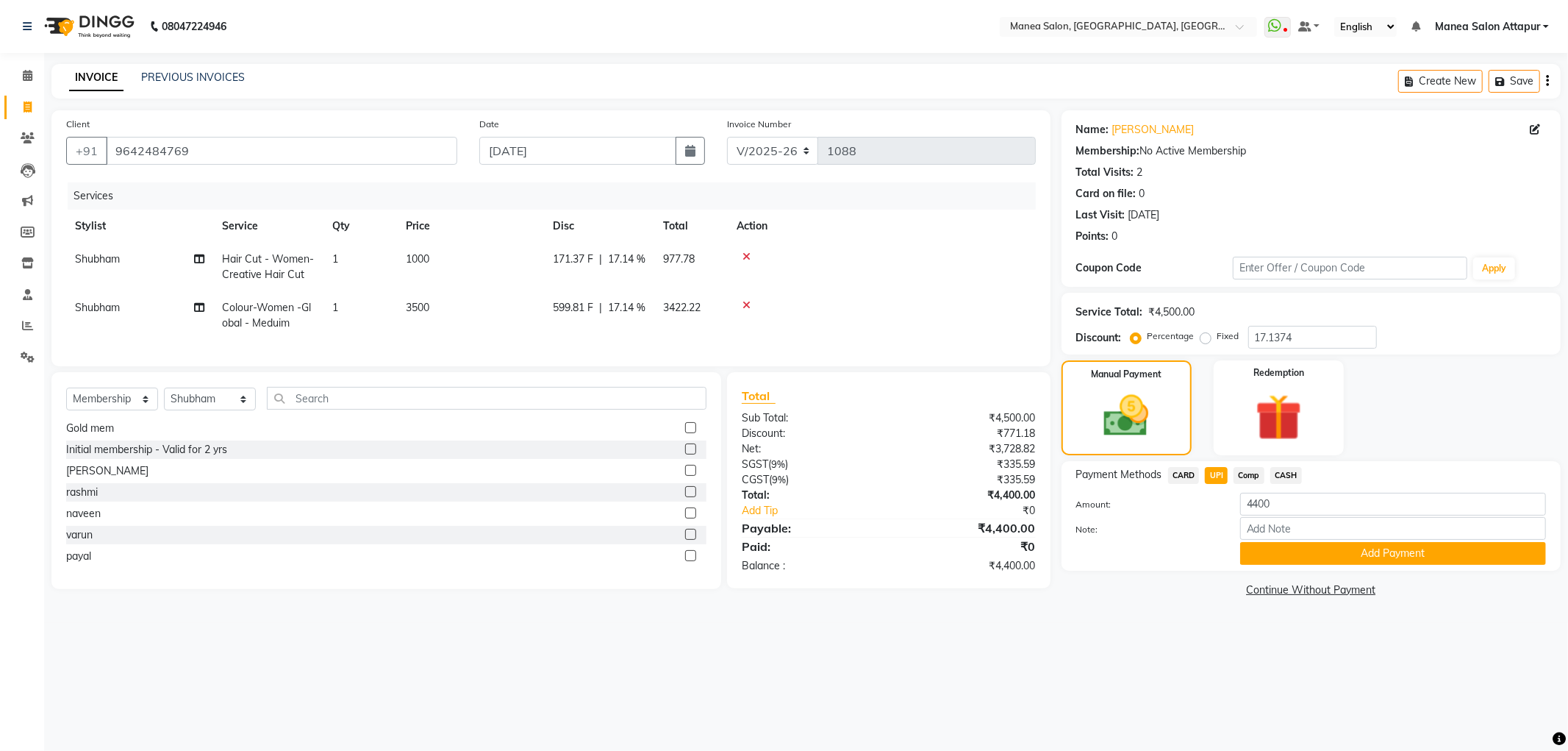
click at [685, 454] on label at bounding box center [690, 449] width 11 height 11
click at [685, 454] on input "checkbox" at bounding box center [690, 450] width 10 height 10
select select "select"
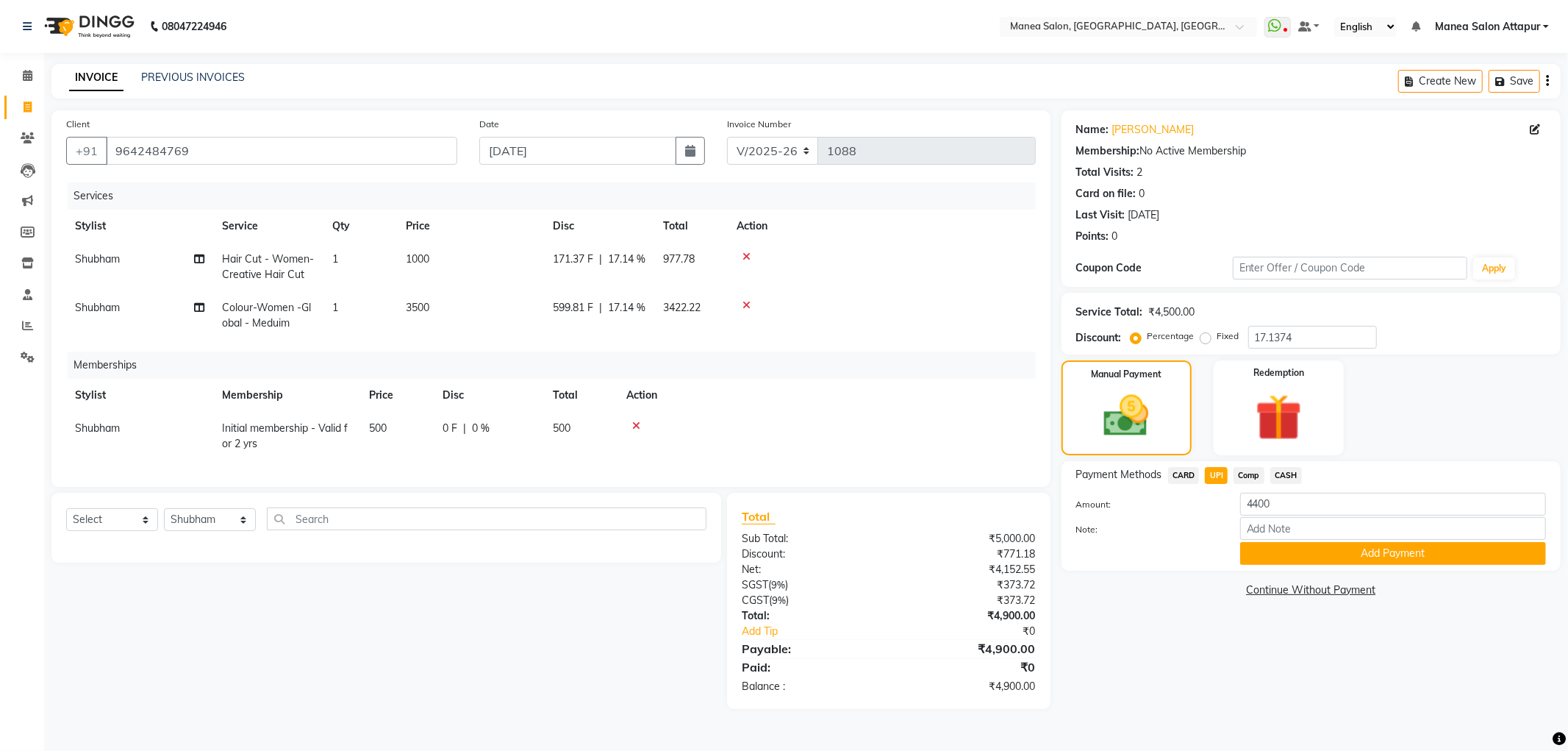
click at [559, 423] on span "500" at bounding box center [561, 427] width 17 height 13
select select "51269"
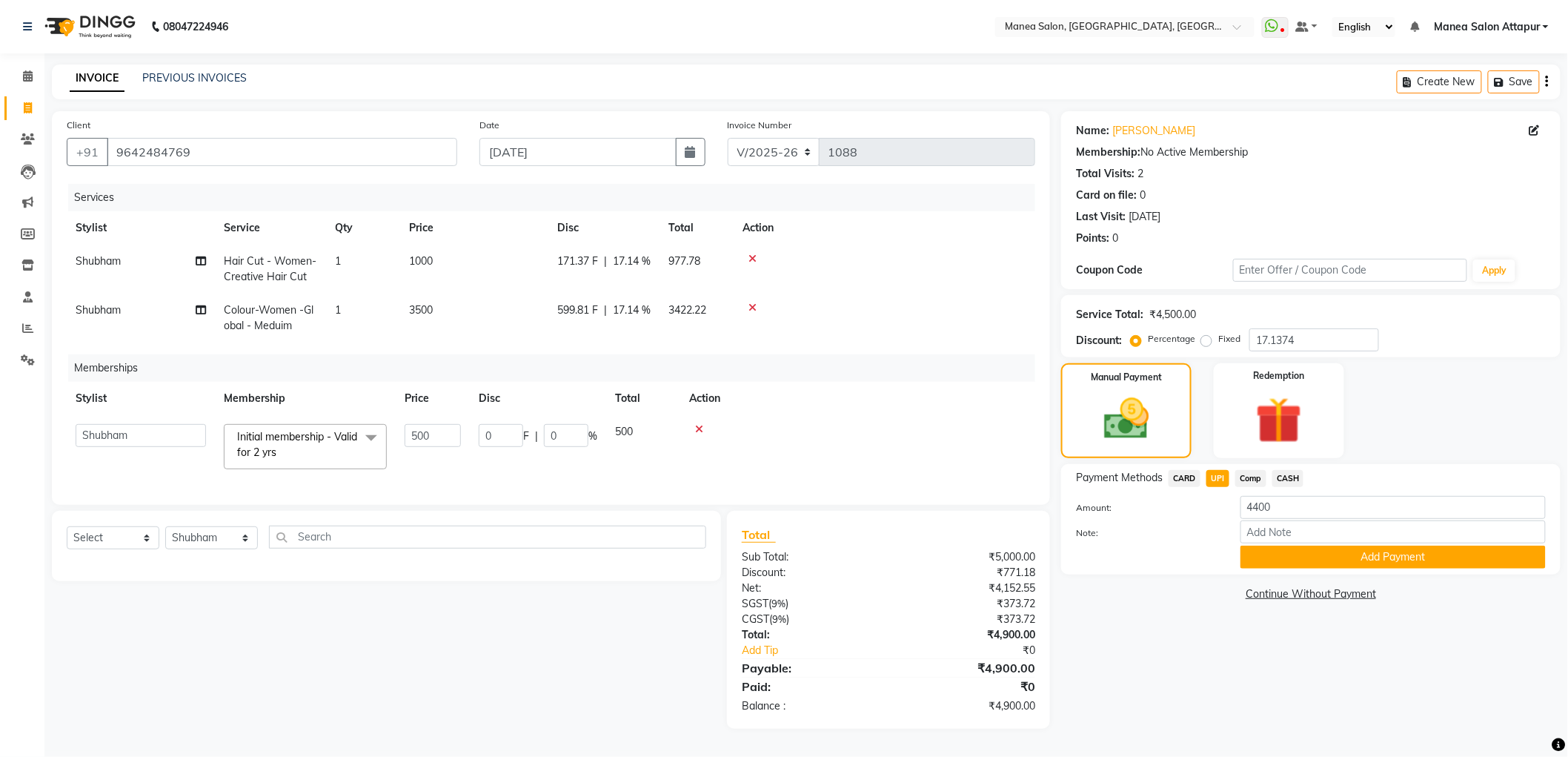
scroll to position [6, 0]
click at [575, 432] on input "0" at bounding box center [566, 435] width 45 height 23
type input "0500"
click at [1142, 654] on div "Name: [PERSON_NAME] Membership: No Active Membership Total Visits: 2 Card on fi…" at bounding box center [1327, 420] width 514 height 617
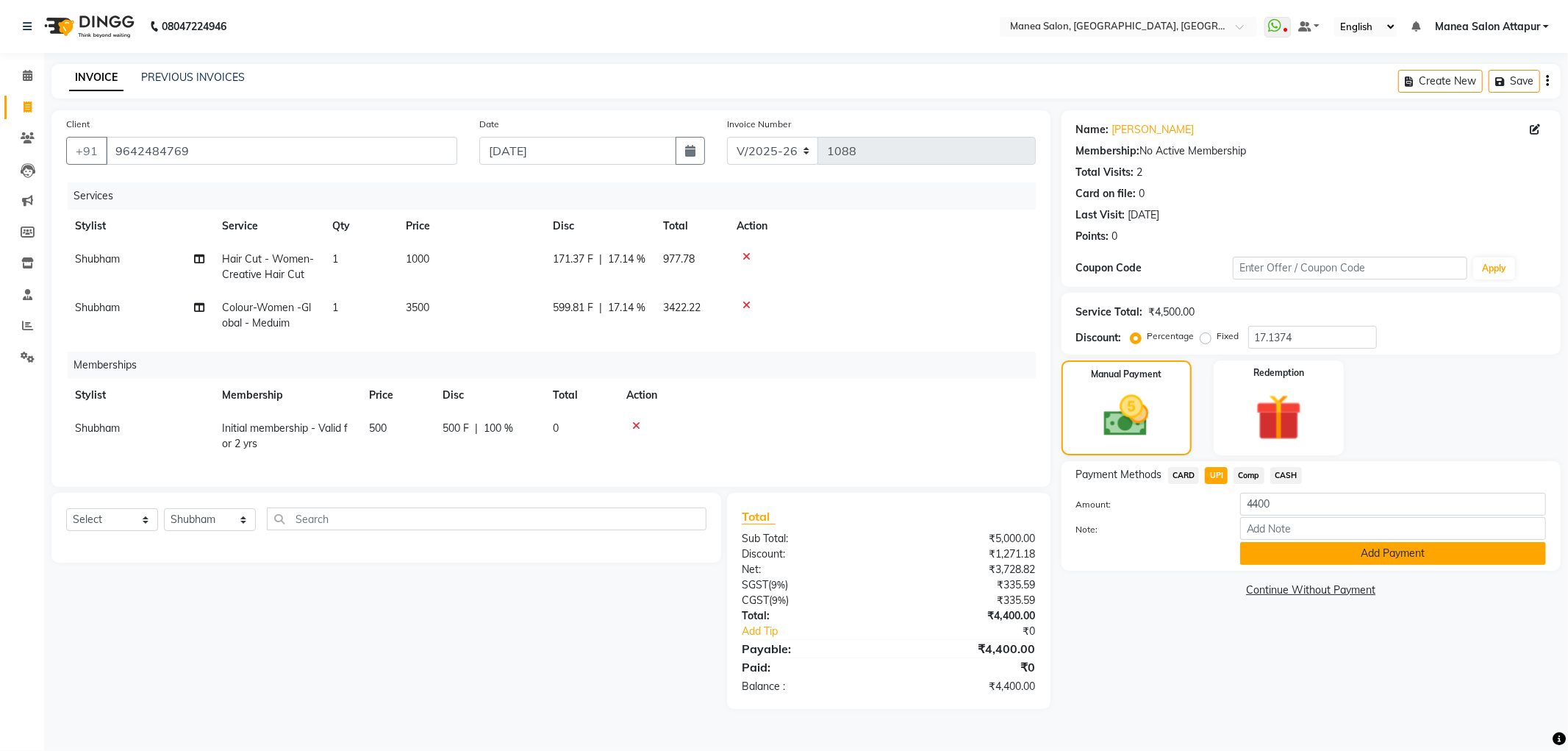
click at [1260, 560] on button "Add Payment" at bounding box center [1393, 553] width 306 height 23
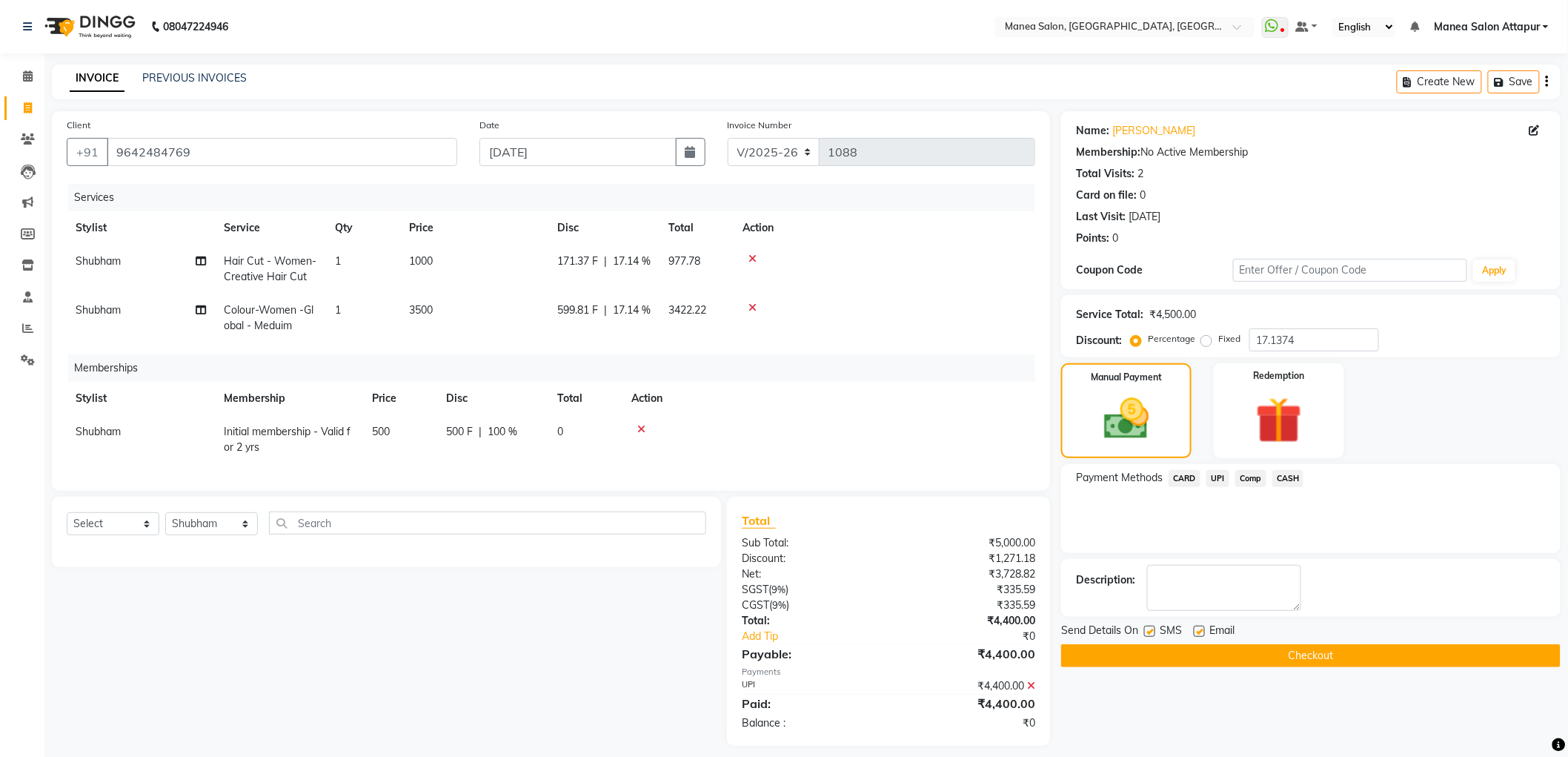
click at [1205, 659] on button "Checkout" at bounding box center [1311, 655] width 499 height 23
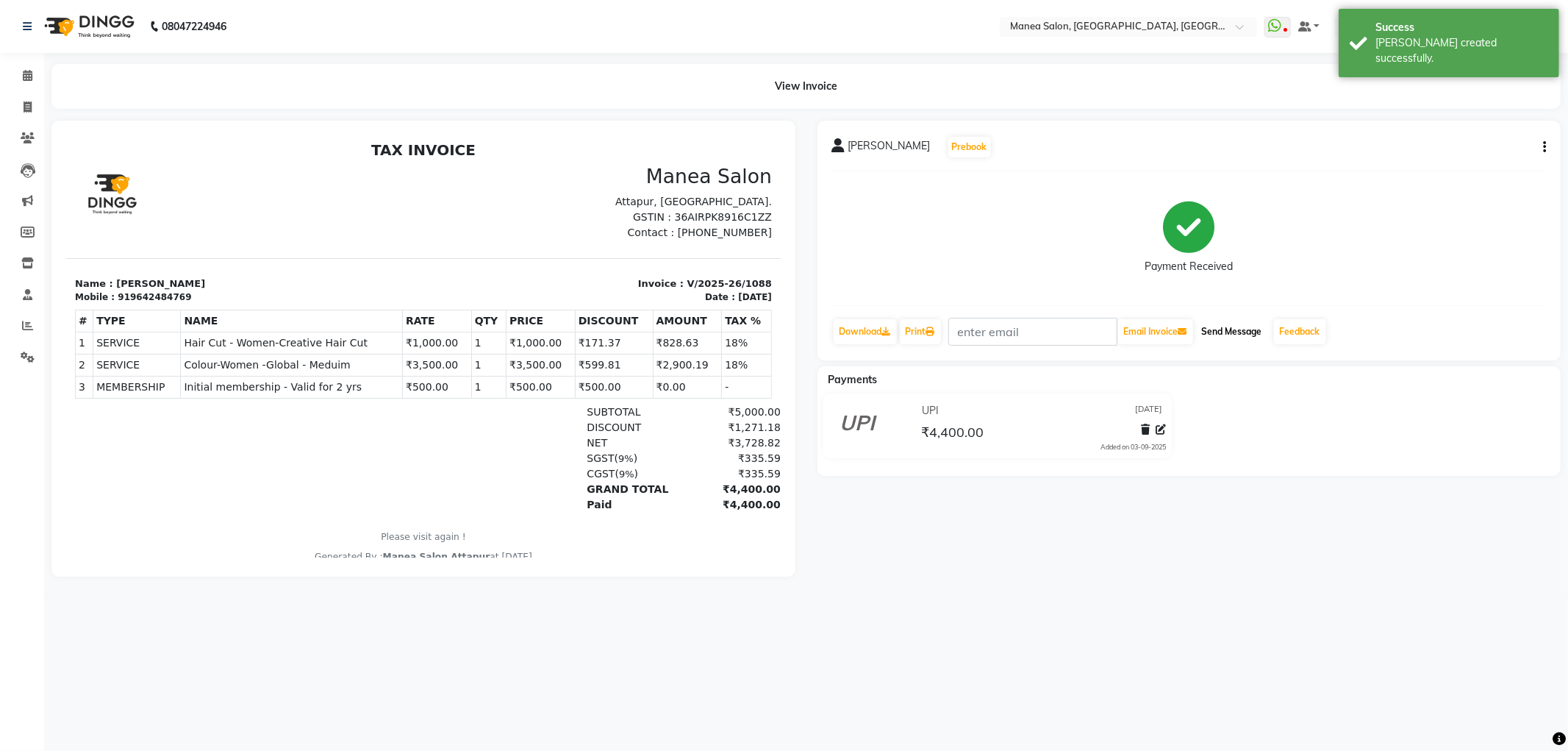
click at [1228, 338] on button "Send Message" at bounding box center [1231, 331] width 72 height 25
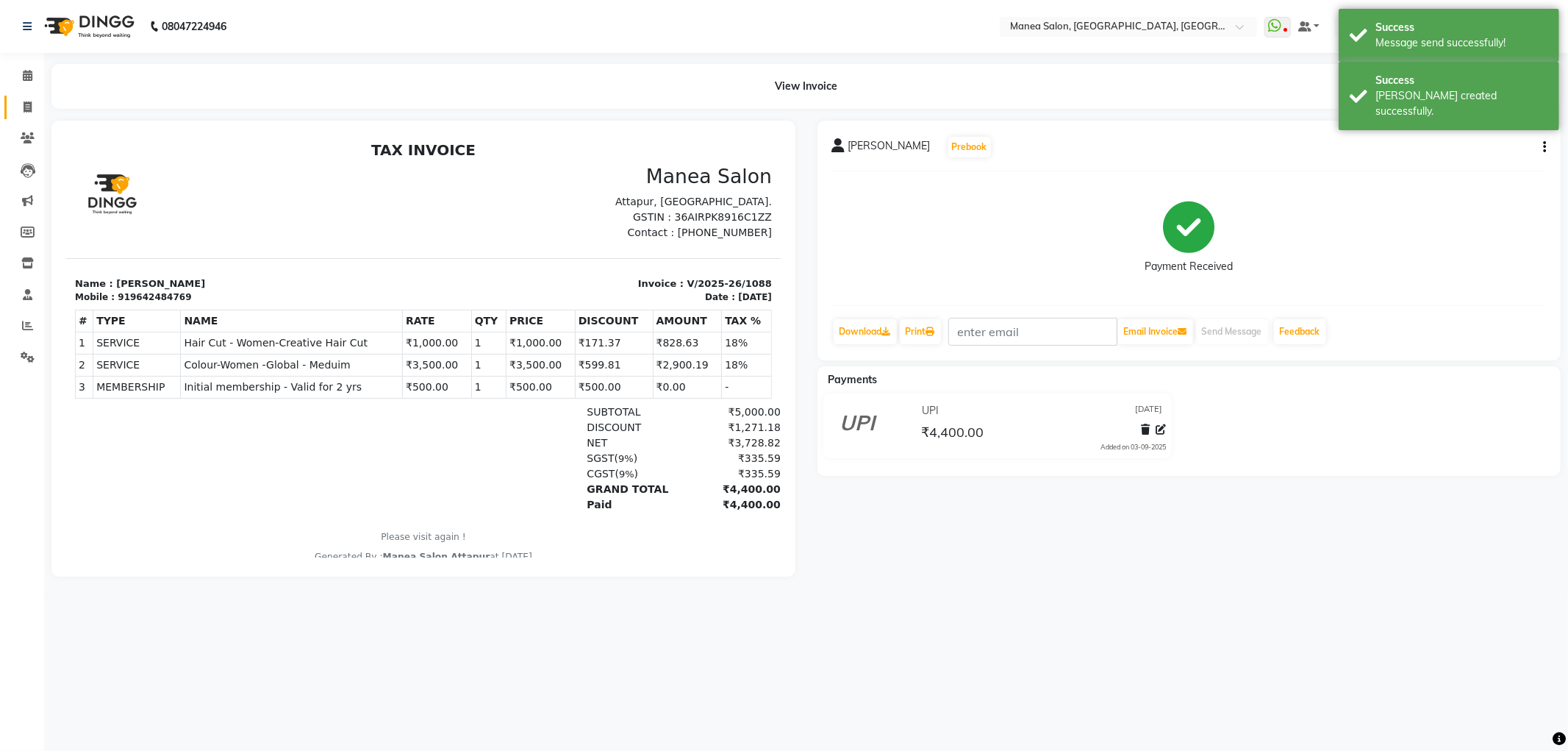
click at [23, 97] on link "Invoice" at bounding box center [22, 108] width 36 height 25
select select "6587"
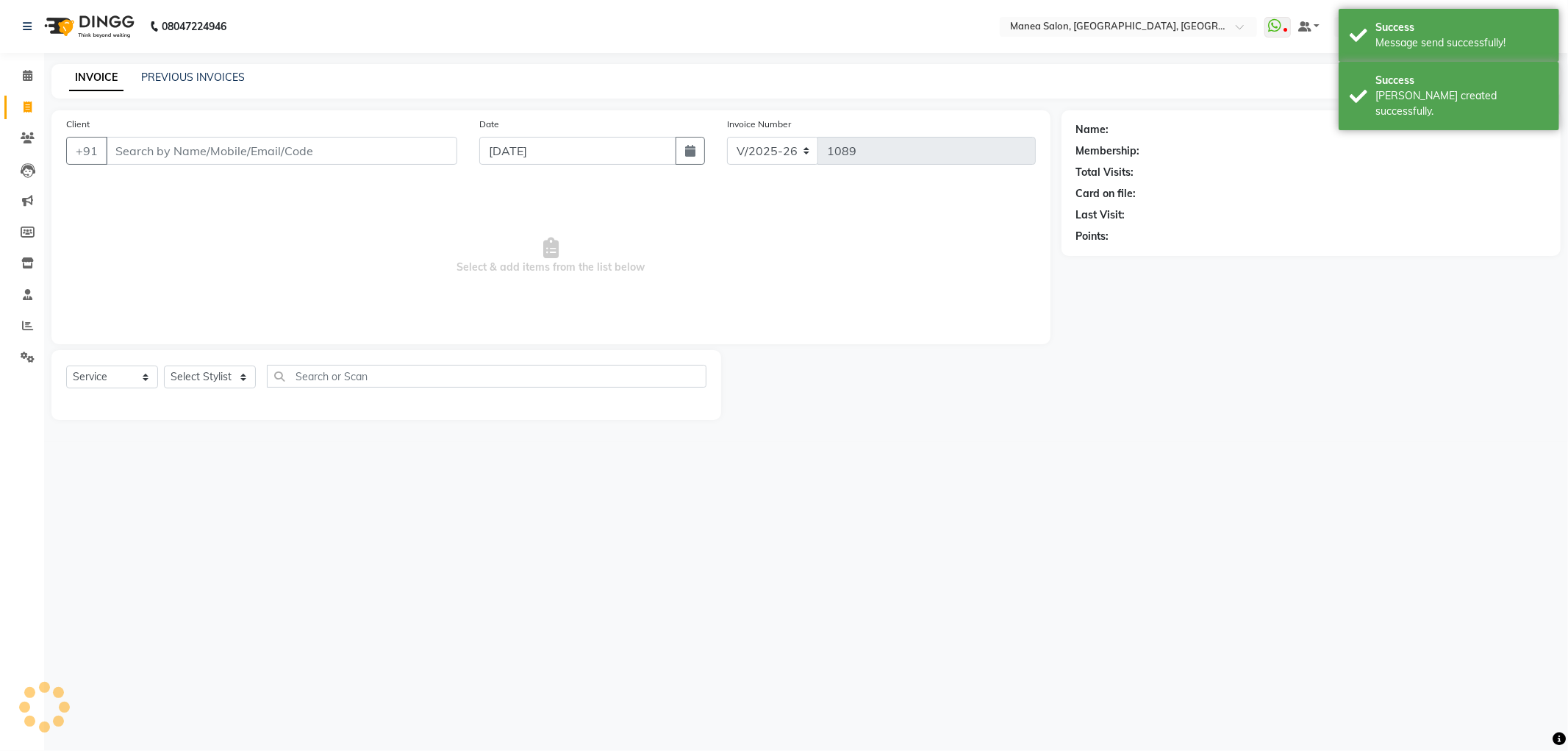
select select "membership"
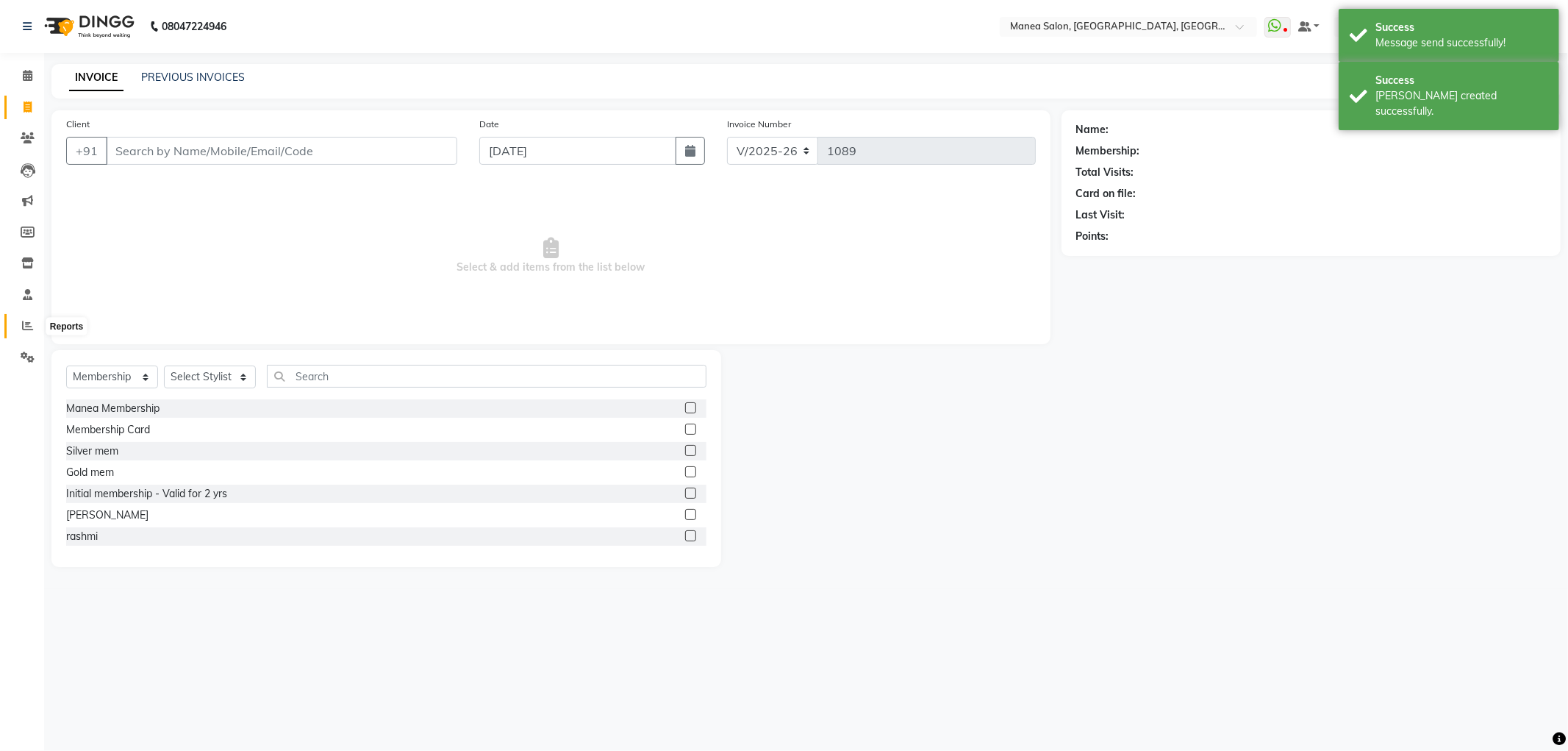
click at [34, 327] on span at bounding box center [28, 326] width 25 height 17
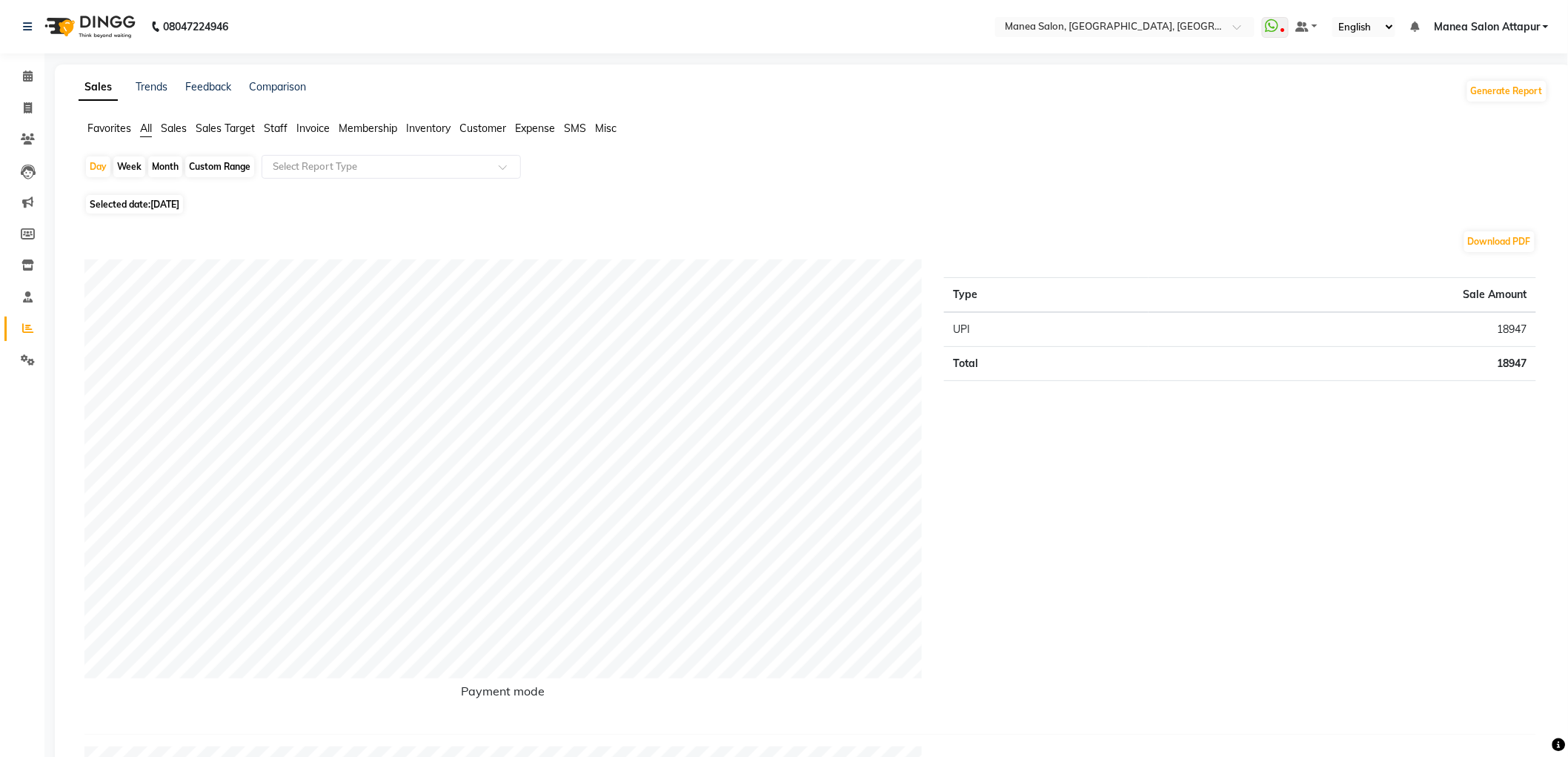
click at [154, 171] on div "Month" at bounding box center [165, 167] width 34 height 21
select select "9"
select select "2025"
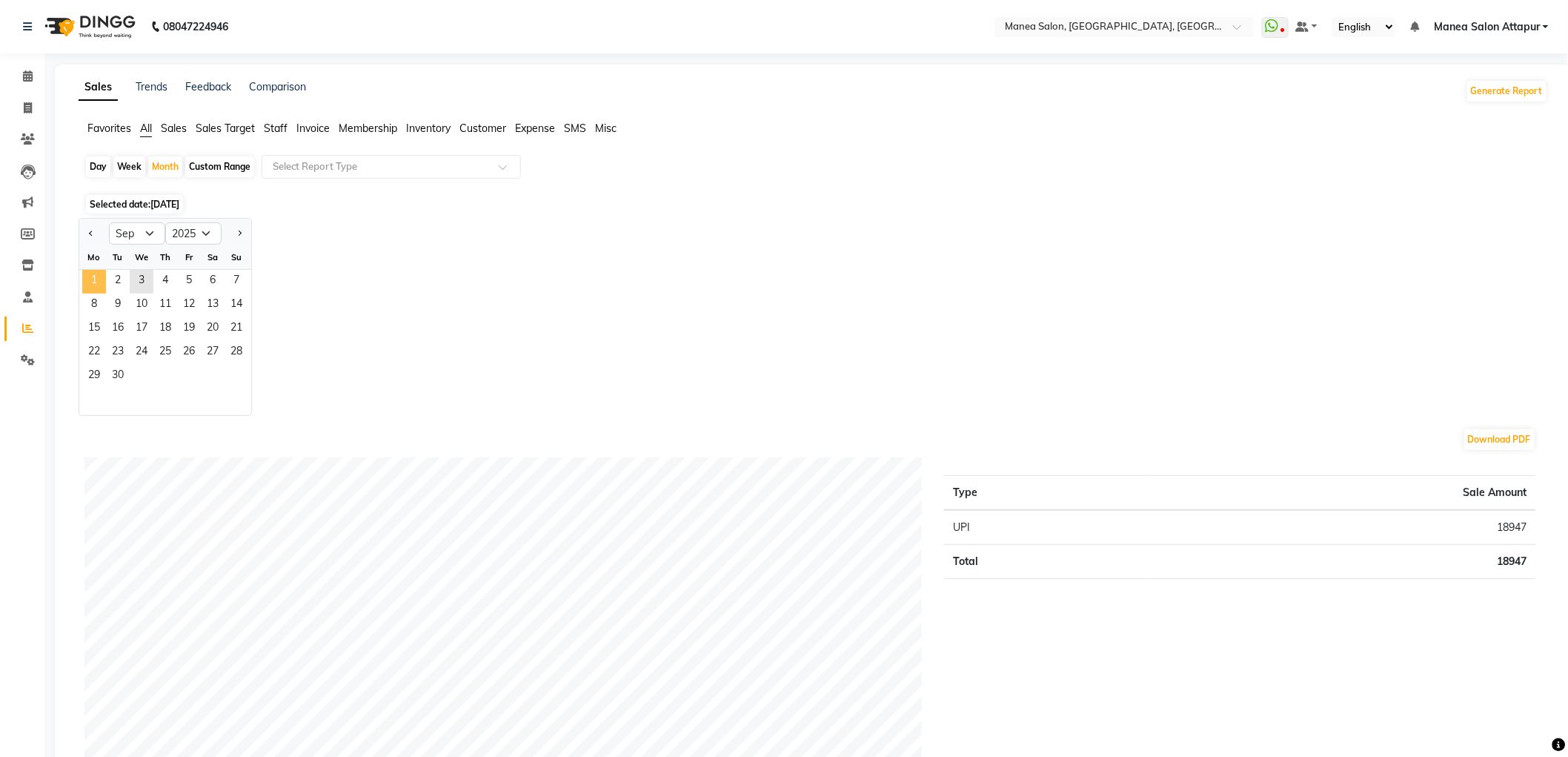
click at [99, 278] on span "1" at bounding box center [94, 281] width 24 height 24
